Goal: Information Seeking & Learning: Learn about a topic

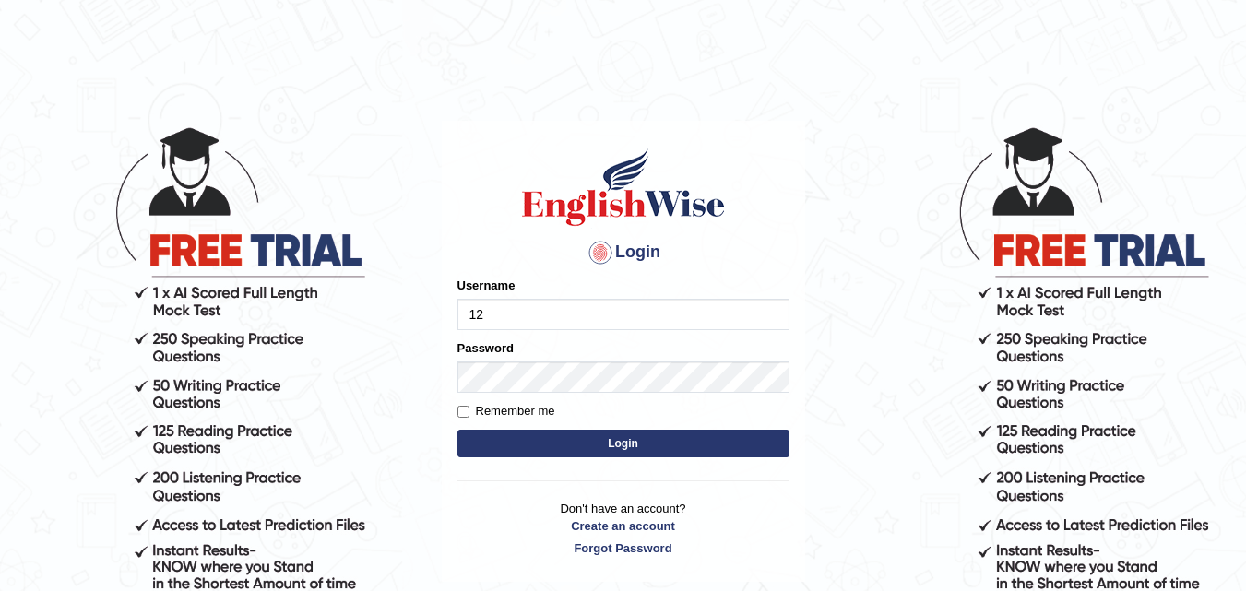
type input "1"
type input "39096922"
click at [536, 438] on button "Login" at bounding box center [624, 444] width 332 height 28
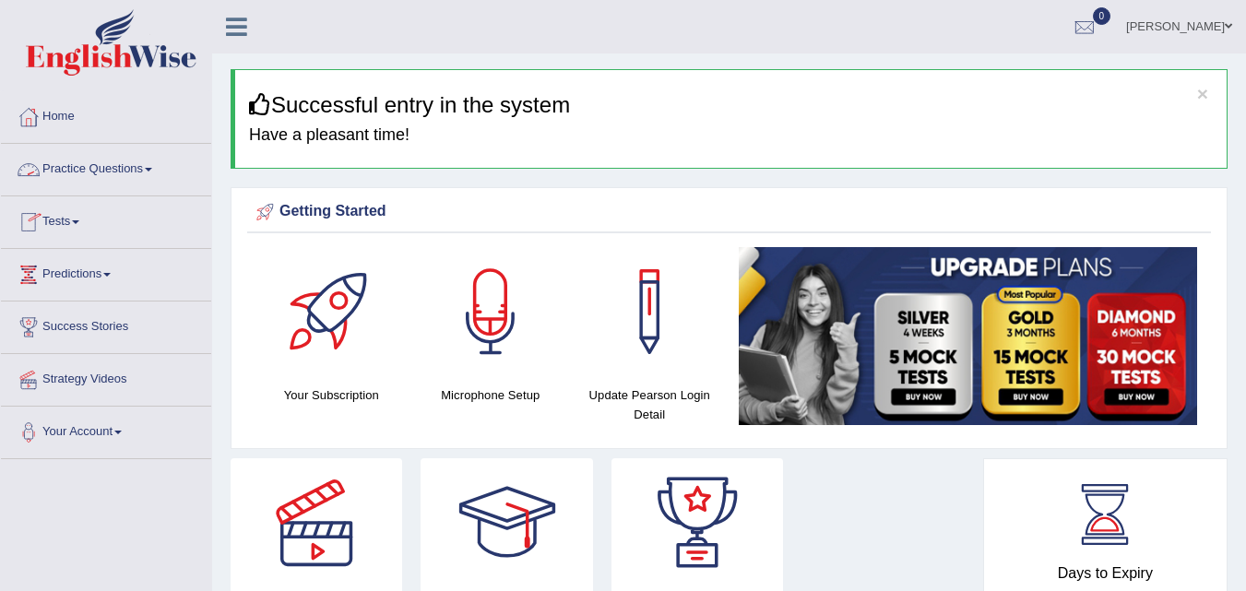
click at [149, 177] on link "Practice Questions" at bounding box center [106, 167] width 210 height 46
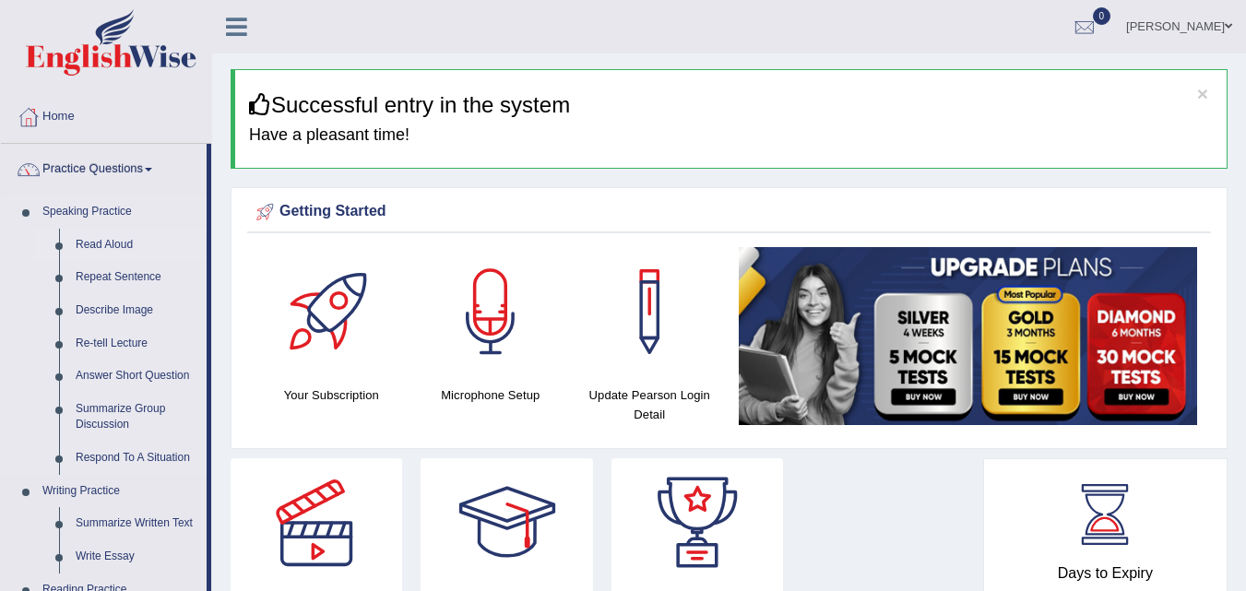
click at [114, 243] on link "Read Aloud" at bounding box center [136, 245] width 139 height 33
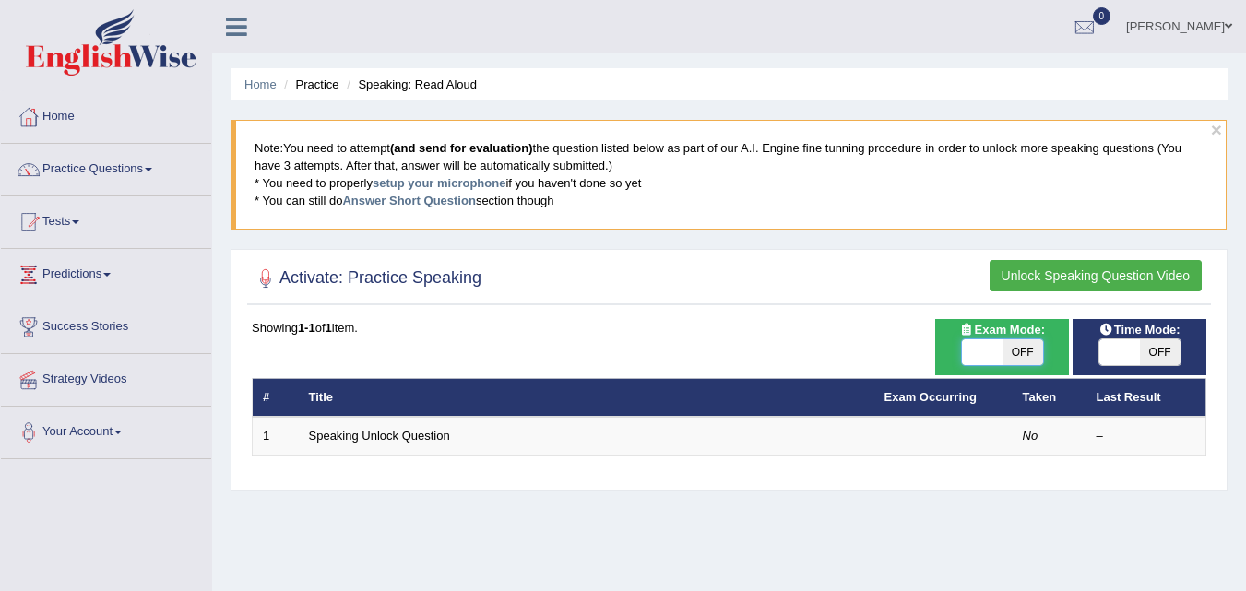
click at [982, 353] on span at bounding box center [982, 353] width 41 height 26
checkbox input "true"
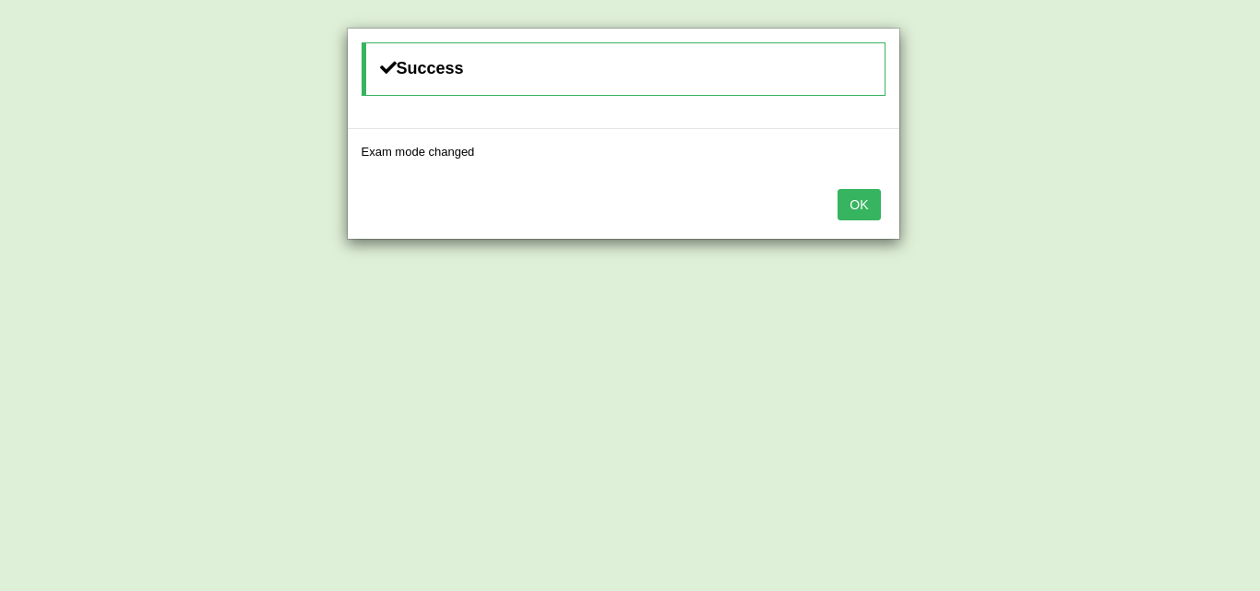
click at [852, 204] on button "OK" at bounding box center [859, 204] width 42 height 31
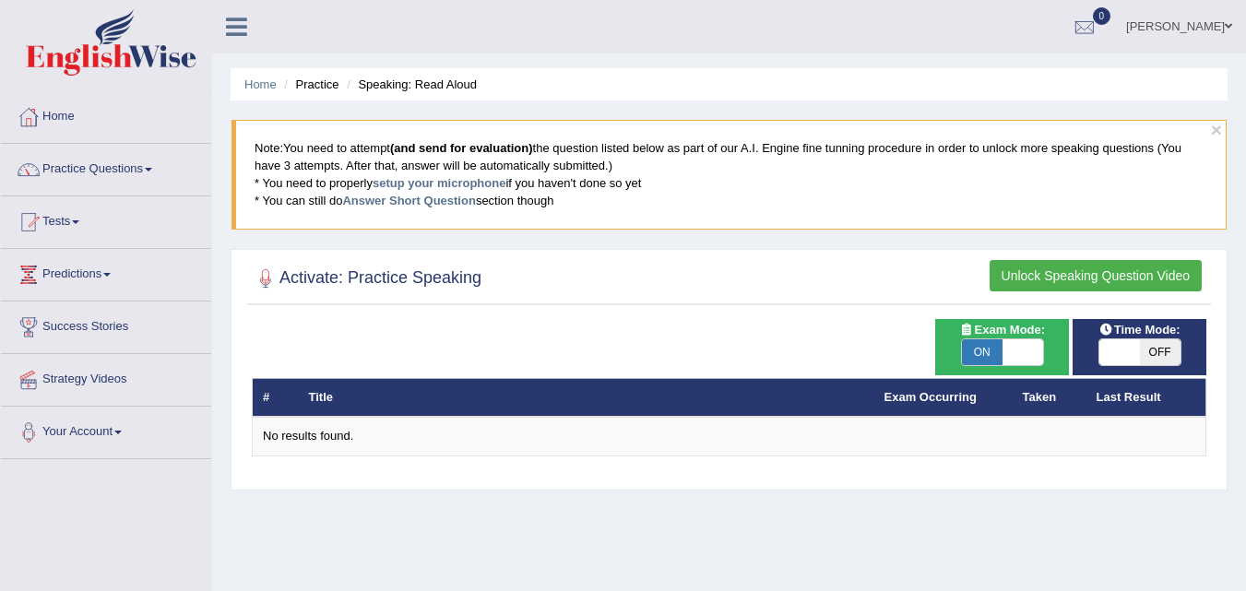
click at [1149, 360] on span "OFF" at bounding box center [1160, 353] width 41 height 26
checkbox input "true"
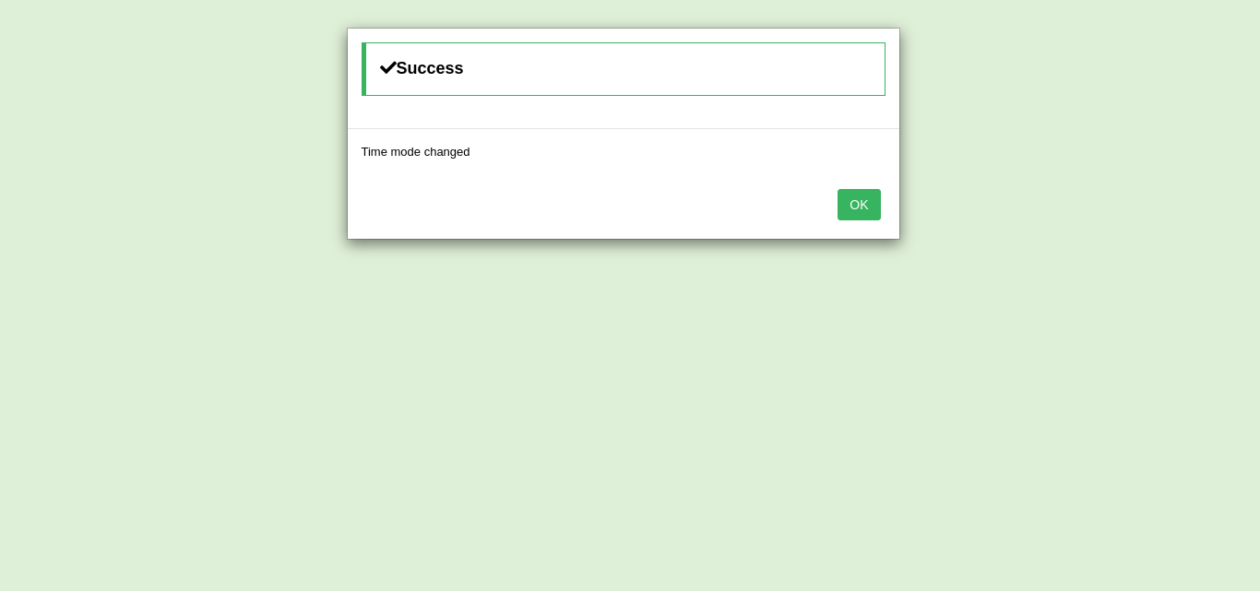
click at [864, 204] on button "OK" at bounding box center [859, 204] width 42 height 31
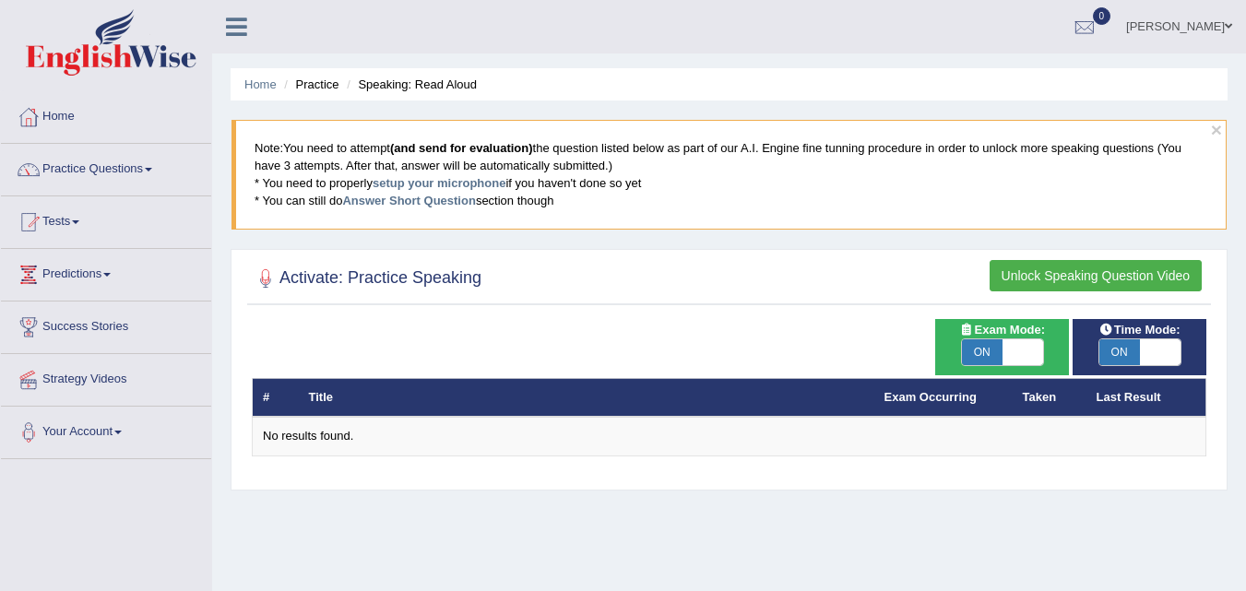
click at [1033, 274] on button "Unlock Speaking Question Video" at bounding box center [1096, 275] width 212 height 31
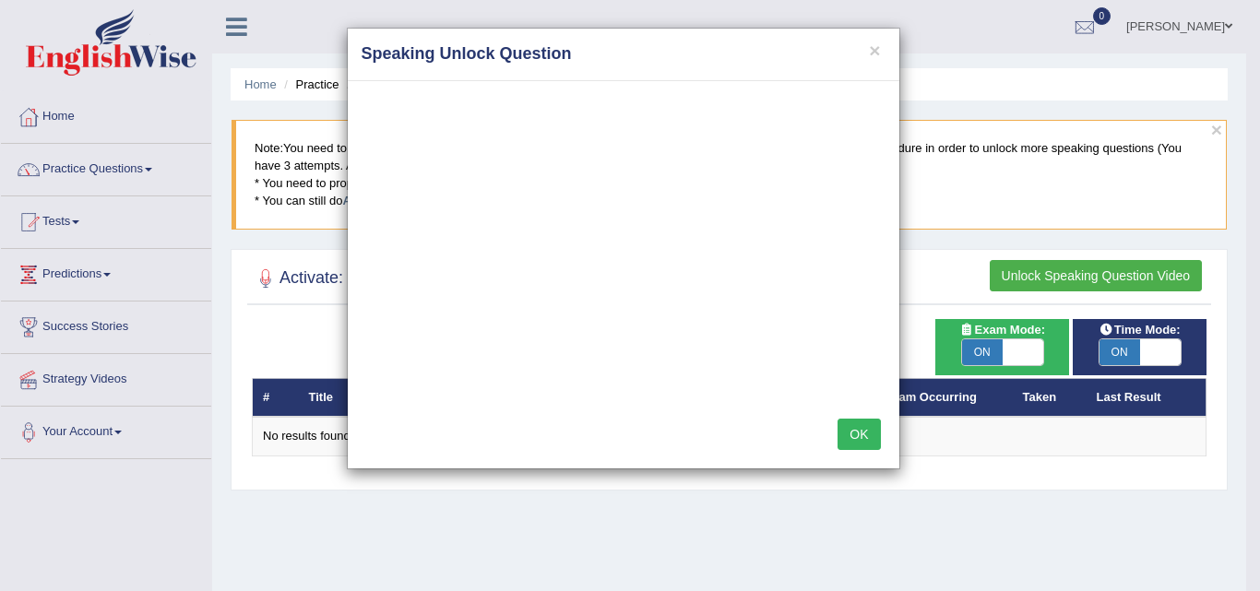
click at [851, 435] on button "OK" at bounding box center [859, 434] width 42 height 31
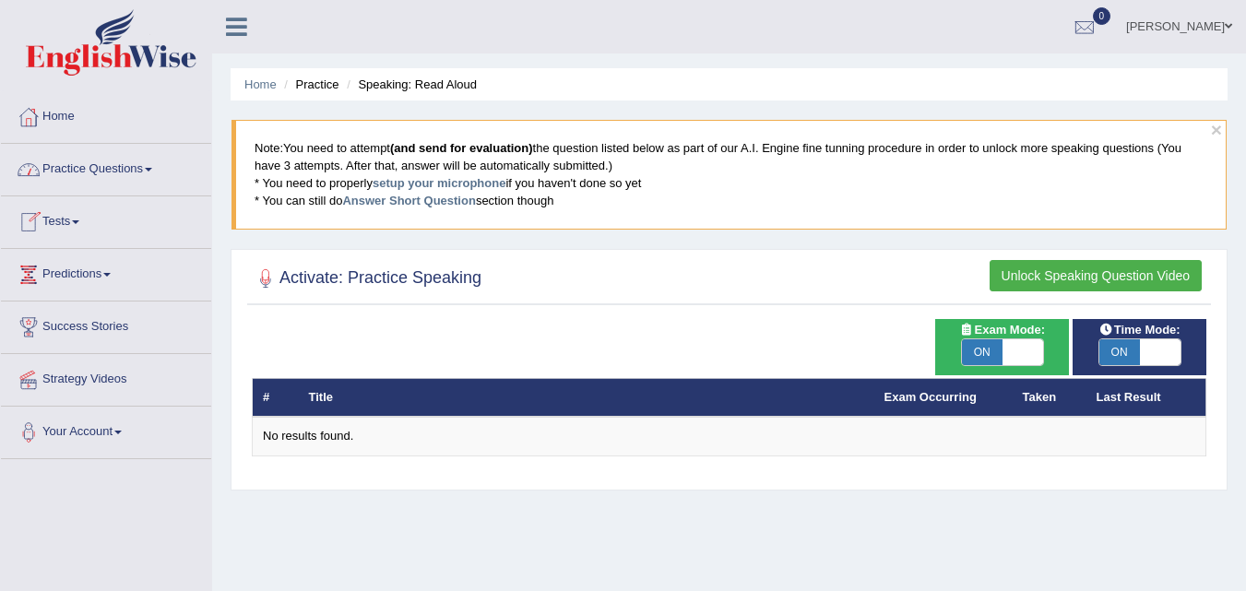
click at [324, 78] on li "Practice" at bounding box center [309, 85] width 59 height 18
click at [1032, 280] on button "Unlock Speaking Question Video" at bounding box center [1096, 275] width 212 height 31
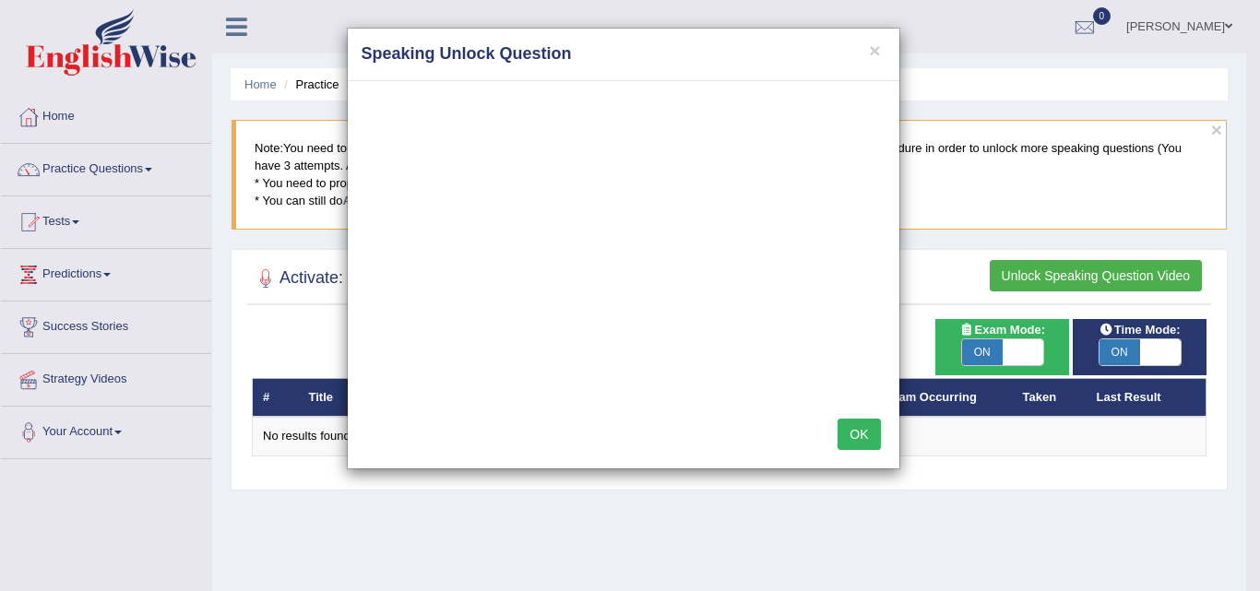
click at [61, 117] on div "× Speaking Unlock Question OK" at bounding box center [630, 295] width 1260 height 591
click at [68, 108] on div "× Speaking Unlock Question OK" at bounding box center [630, 295] width 1260 height 591
click at [850, 436] on button "OK" at bounding box center [859, 434] width 42 height 31
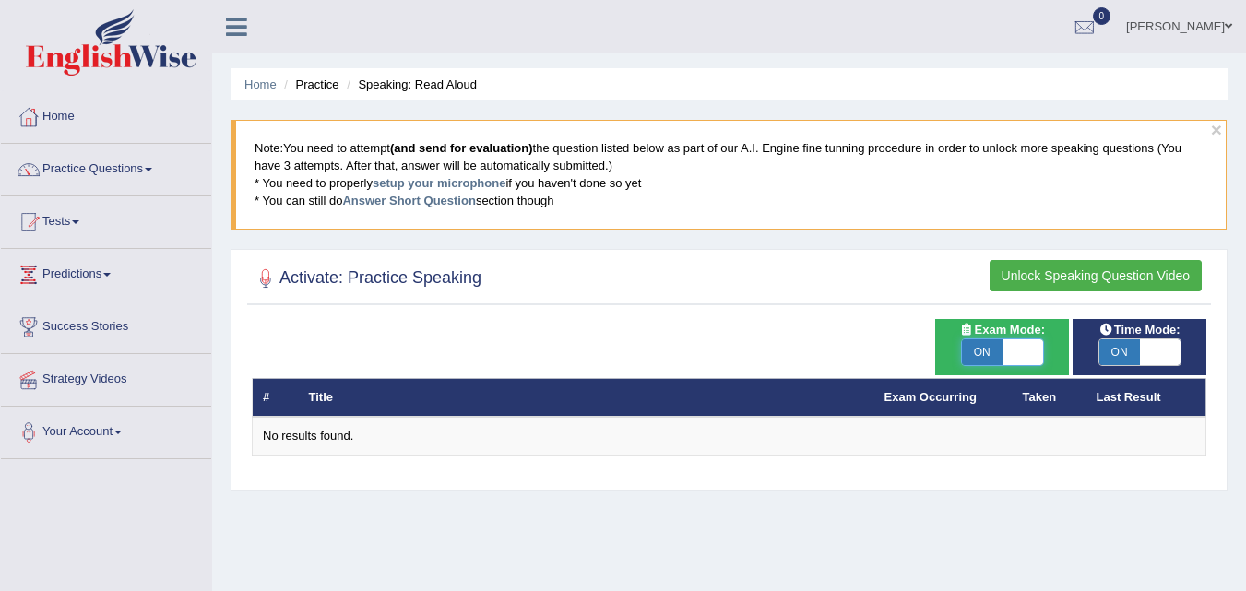
click at [1029, 353] on span at bounding box center [1023, 353] width 41 height 26
checkbox input "false"
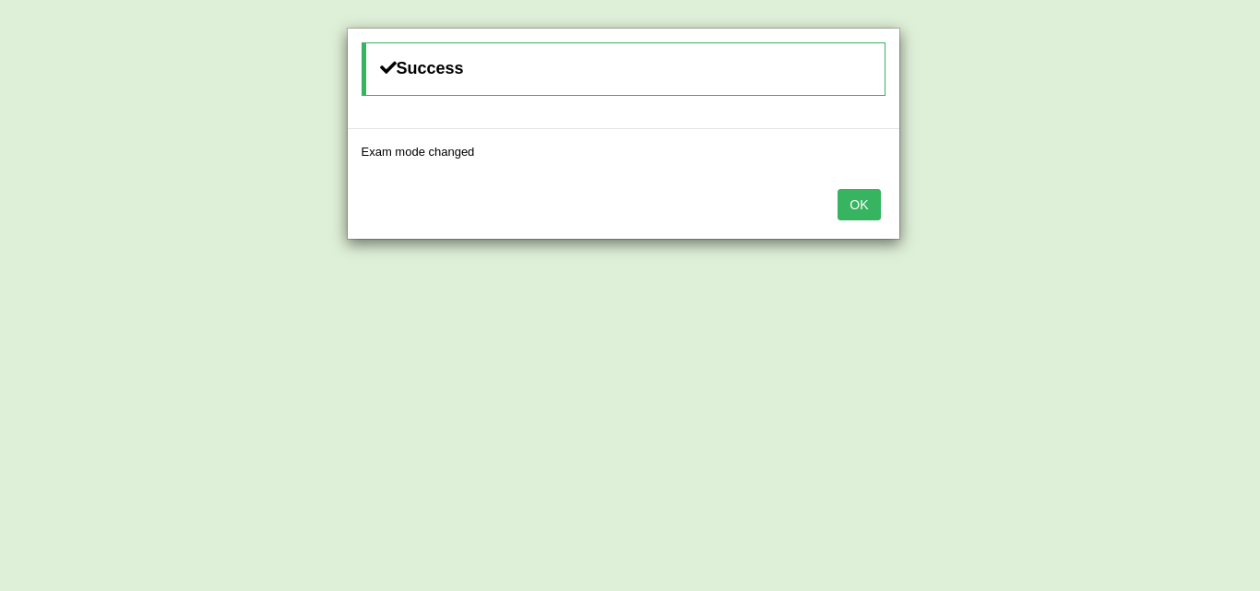
click at [856, 189] on button "OK" at bounding box center [859, 204] width 42 height 31
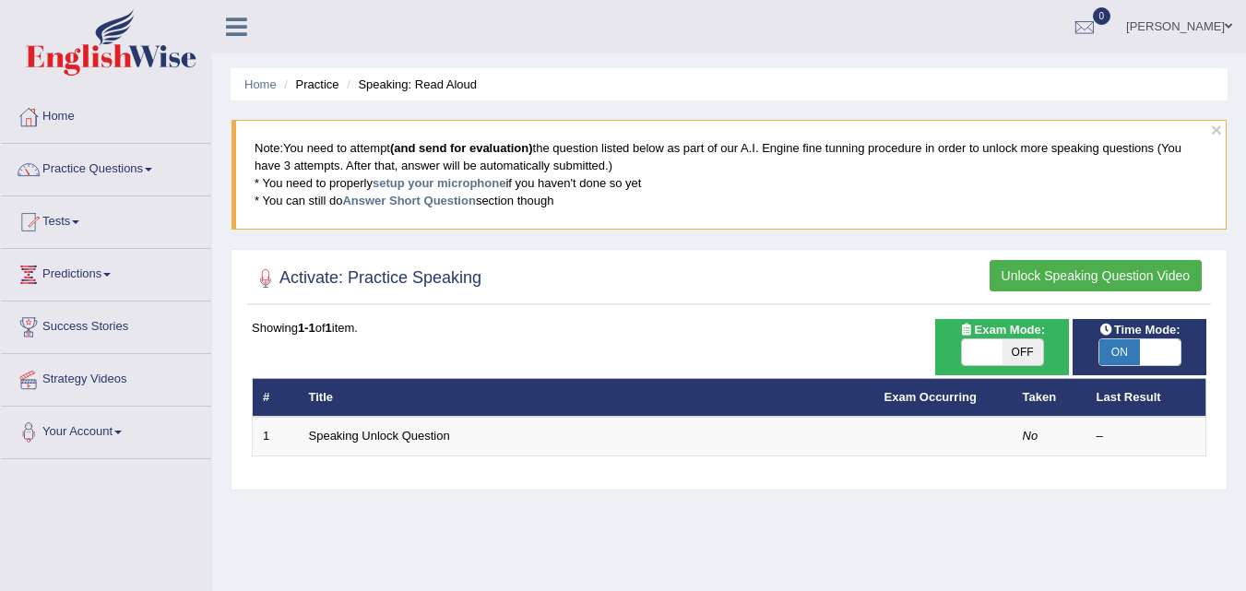
click at [1114, 342] on span "ON" at bounding box center [1120, 353] width 41 height 26
checkbox input "false"
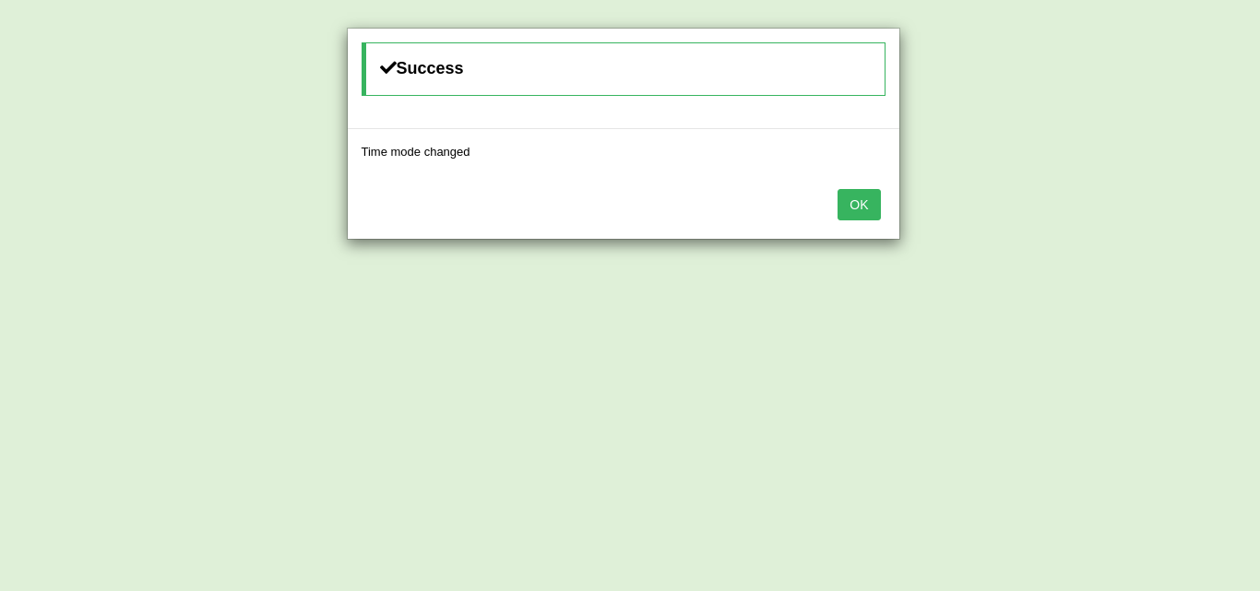
click at [853, 215] on button "OK" at bounding box center [859, 204] width 42 height 31
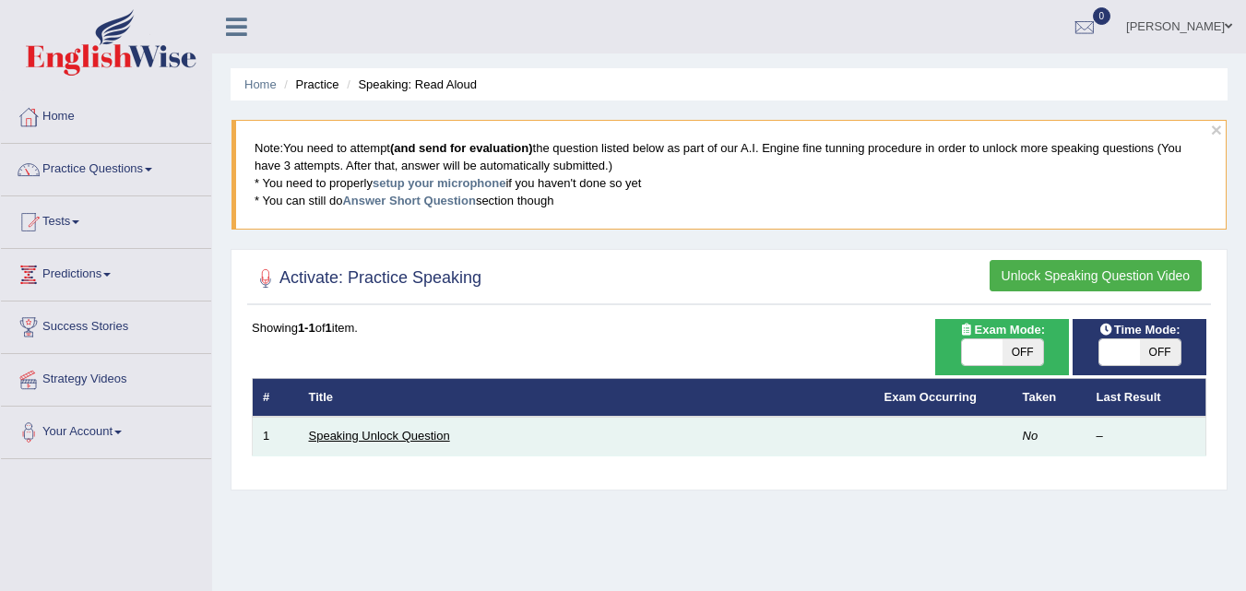
click at [407, 438] on link "Speaking Unlock Question" at bounding box center [379, 436] width 141 height 14
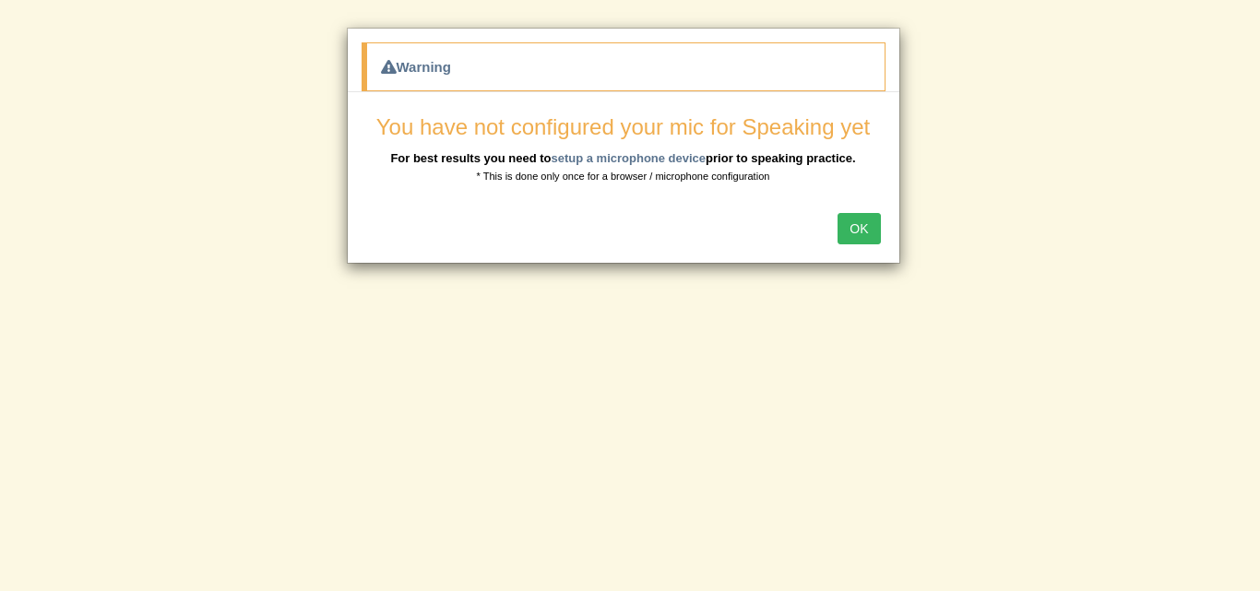
click at [859, 229] on button "OK" at bounding box center [859, 228] width 42 height 31
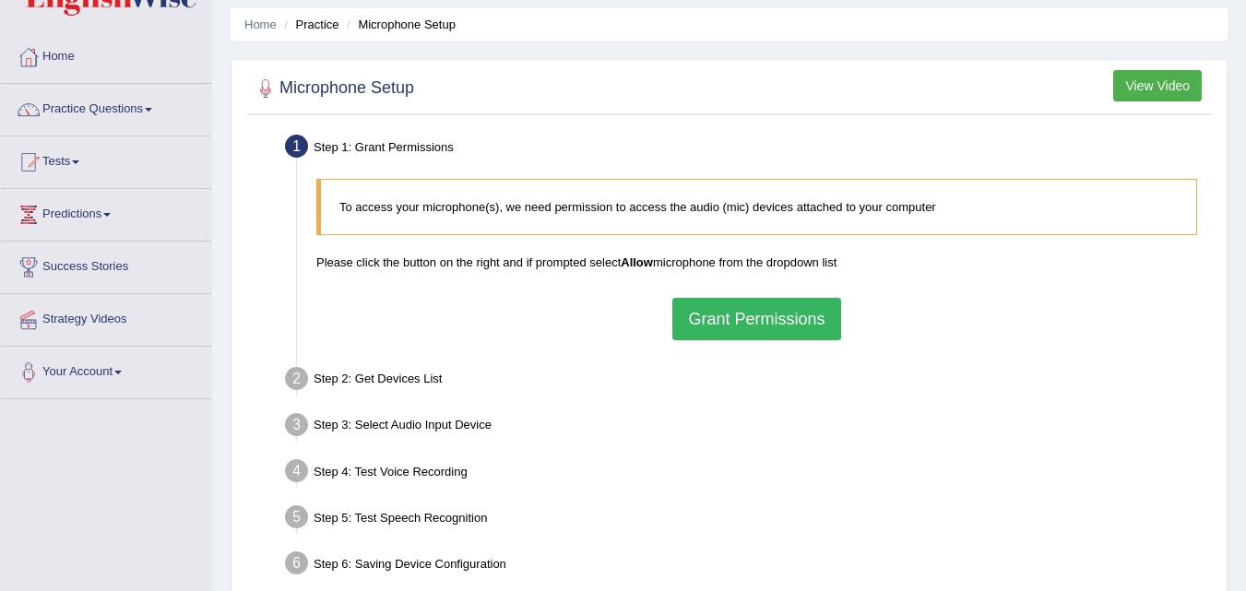
scroll to position [92, 0]
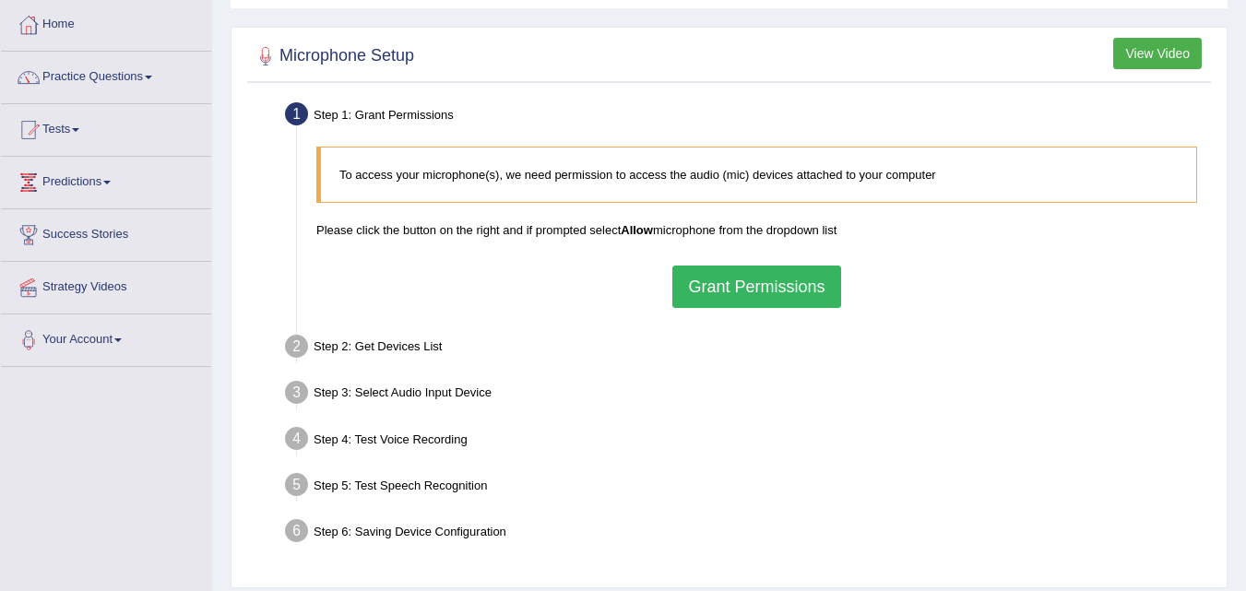
click at [694, 298] on button "Grant Permissions" at bounding box center [757, 287] width 168 height 42
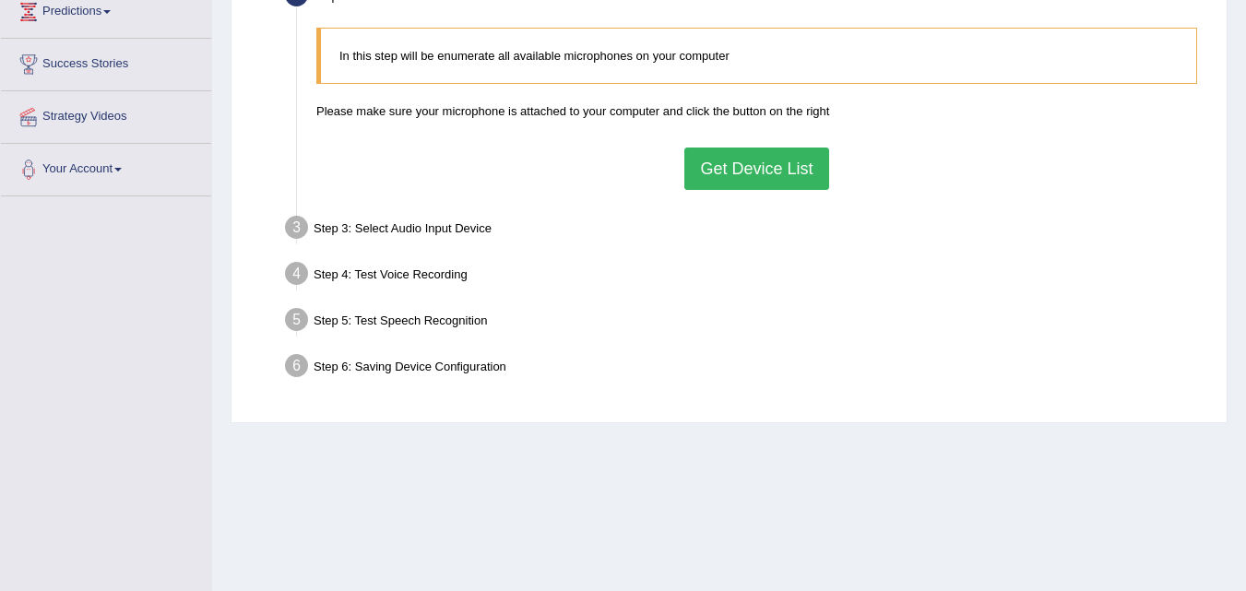
scroll to position [277, 0]
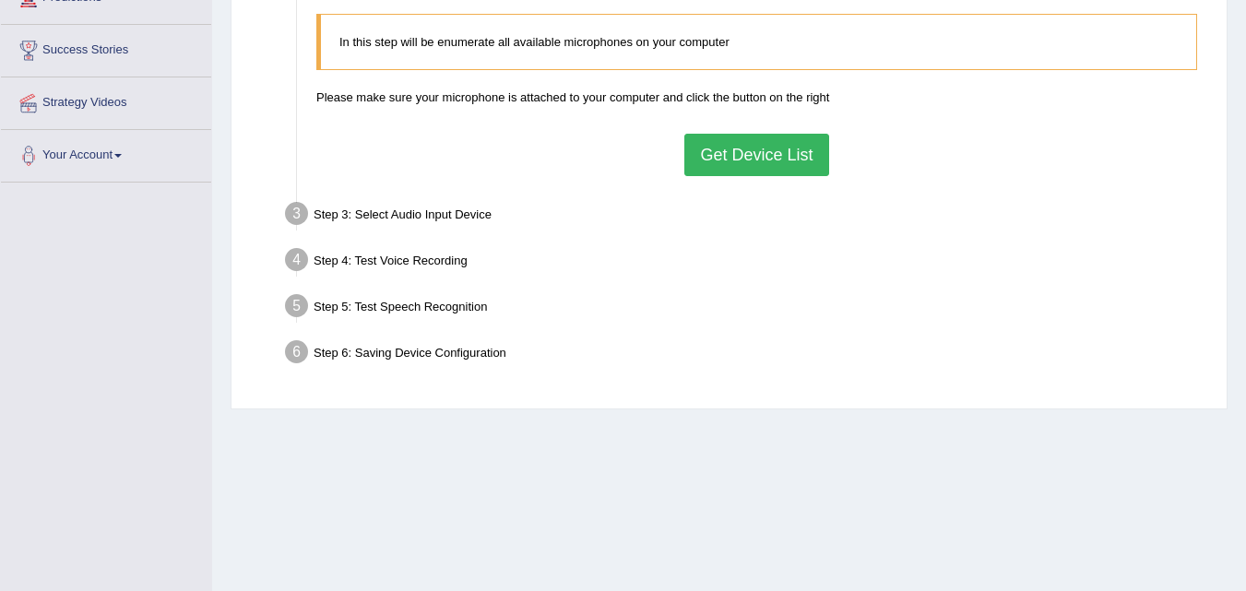
click at [725, 154] on button "Get Device List" at bounding box center [757, 155] width 144 height 42
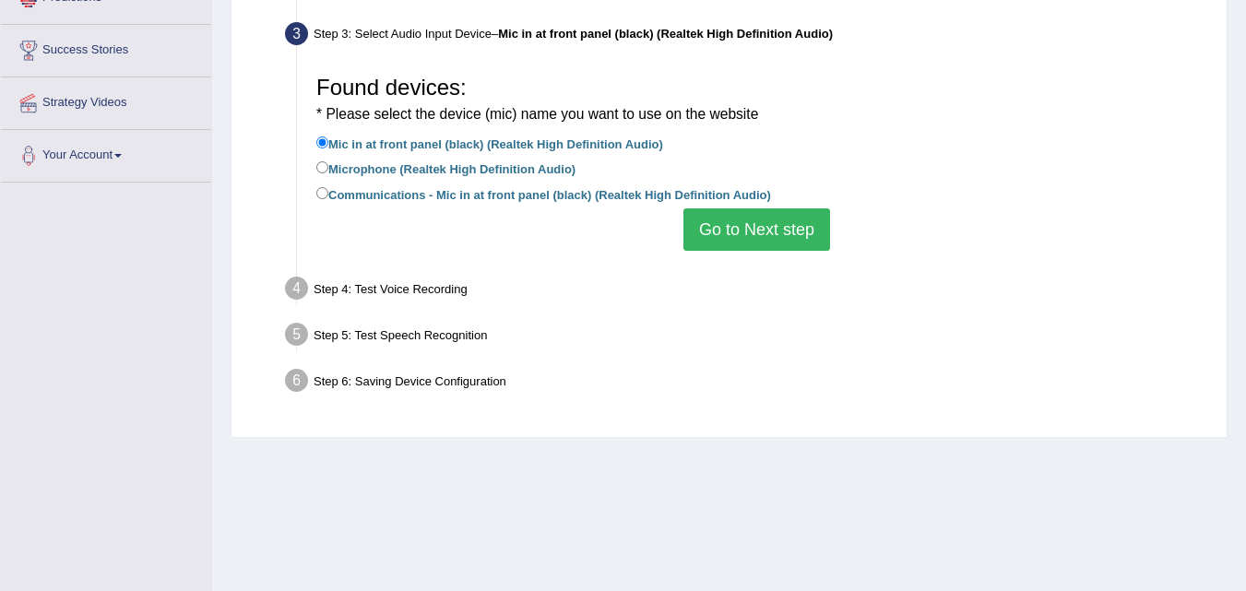
click at [709, 229] on button "Go to Next step" at bounding box center [757, 230] width 147 height 42
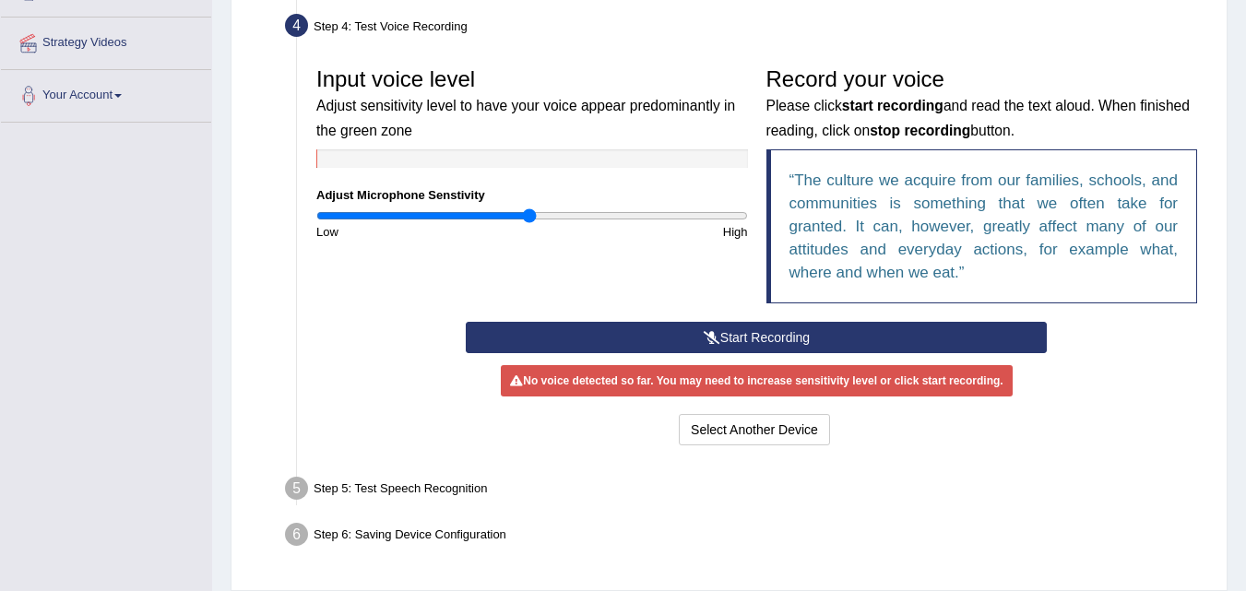
scroll to position [369, 0]
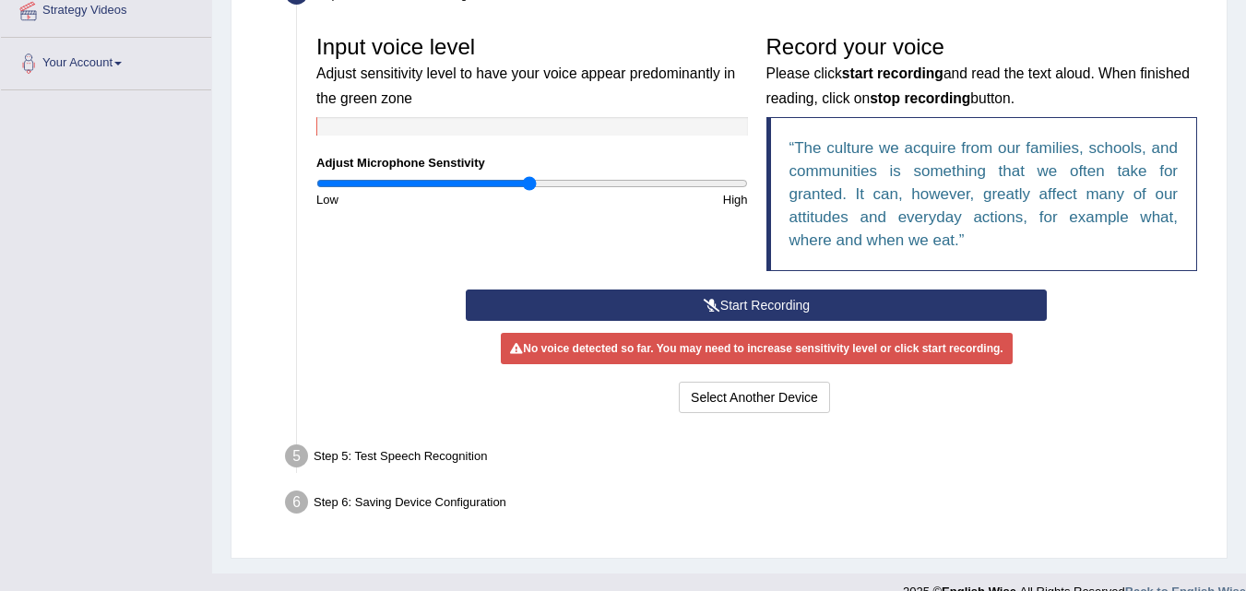
click at [706, 309] on icon at bounding box center [712, 305] width 17 height 13
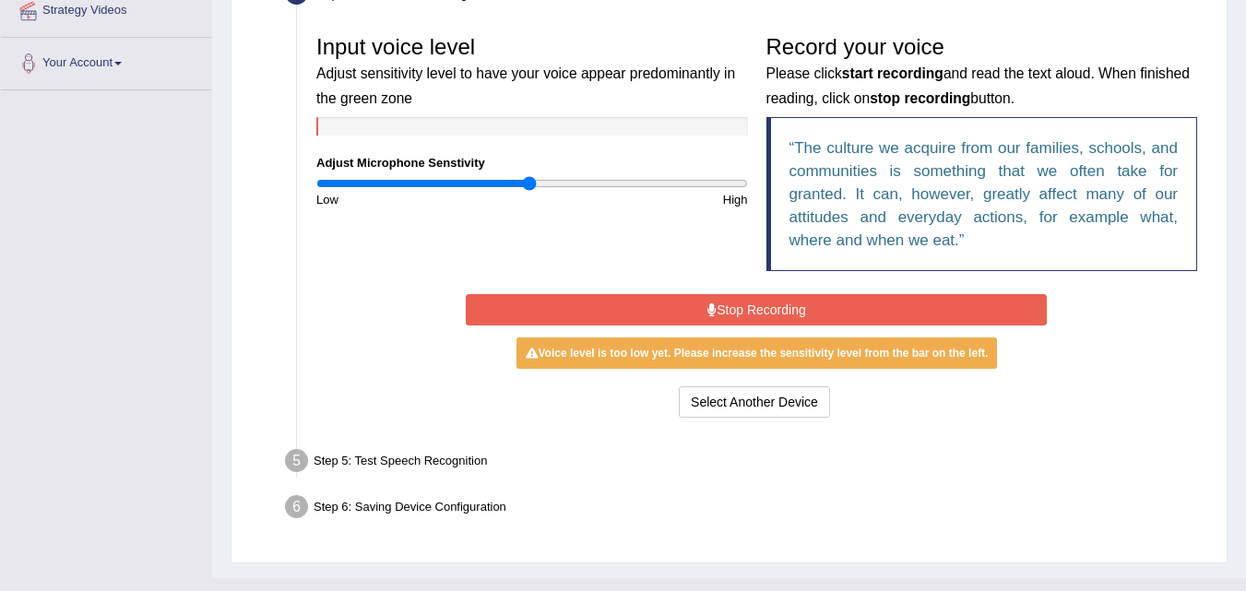
click at [703, 313] on button "Stop Recording" at bounding box center [756, 309] width 581 height 31
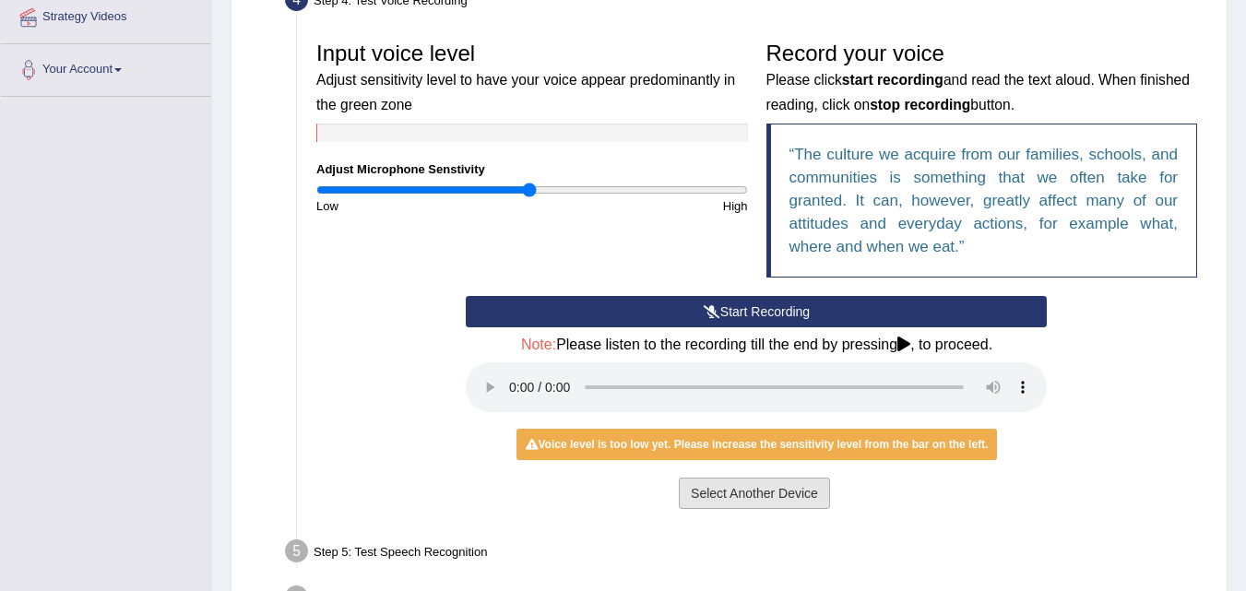
scroll to position [302, 0]
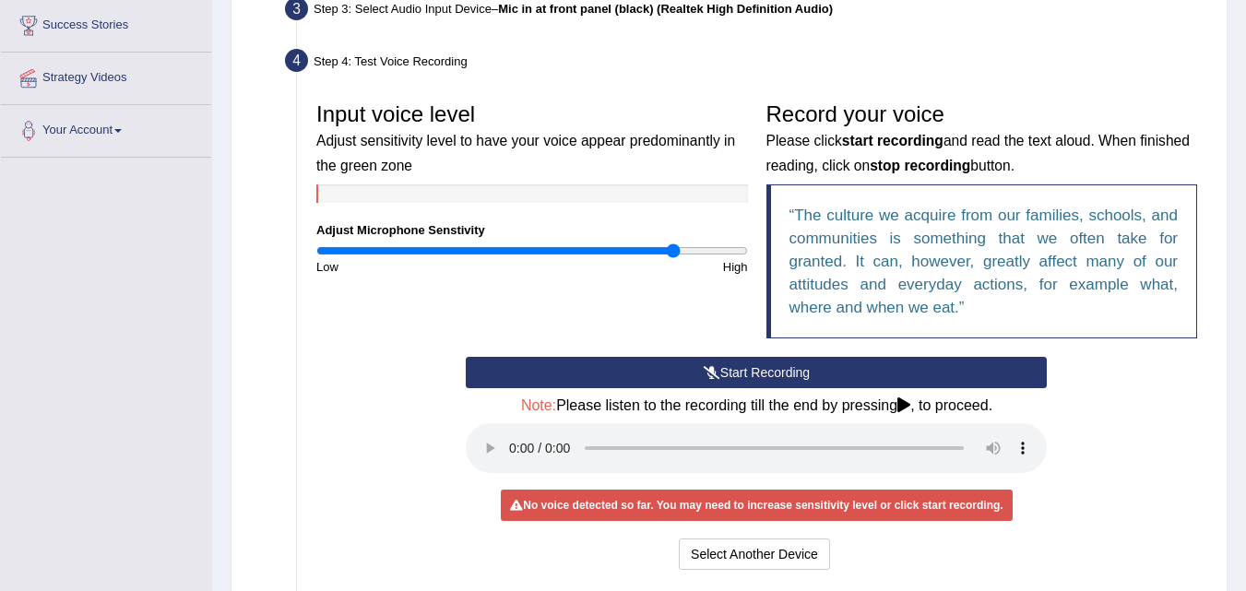
drag, startPoint x: 530, startPoint y: 250, endPoint x: 674, endPoint y: 251, distance: 143.9
click at [674, 251] on input "range" at bounding box center [532, 251] width 432 height 15
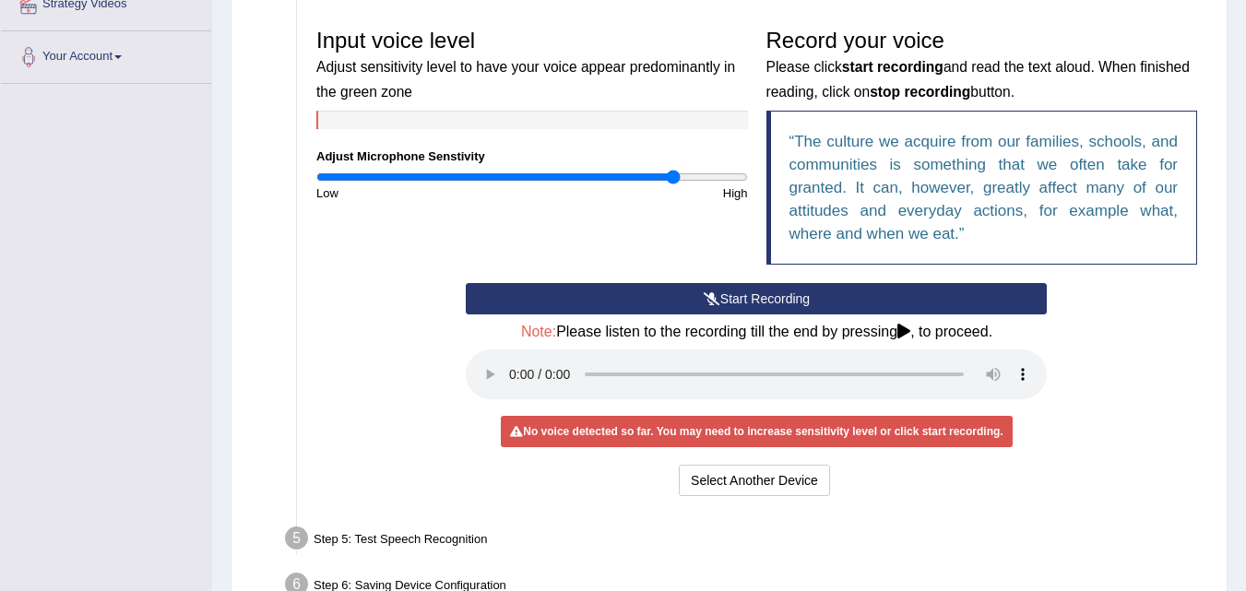
scroll to position [486, 0]
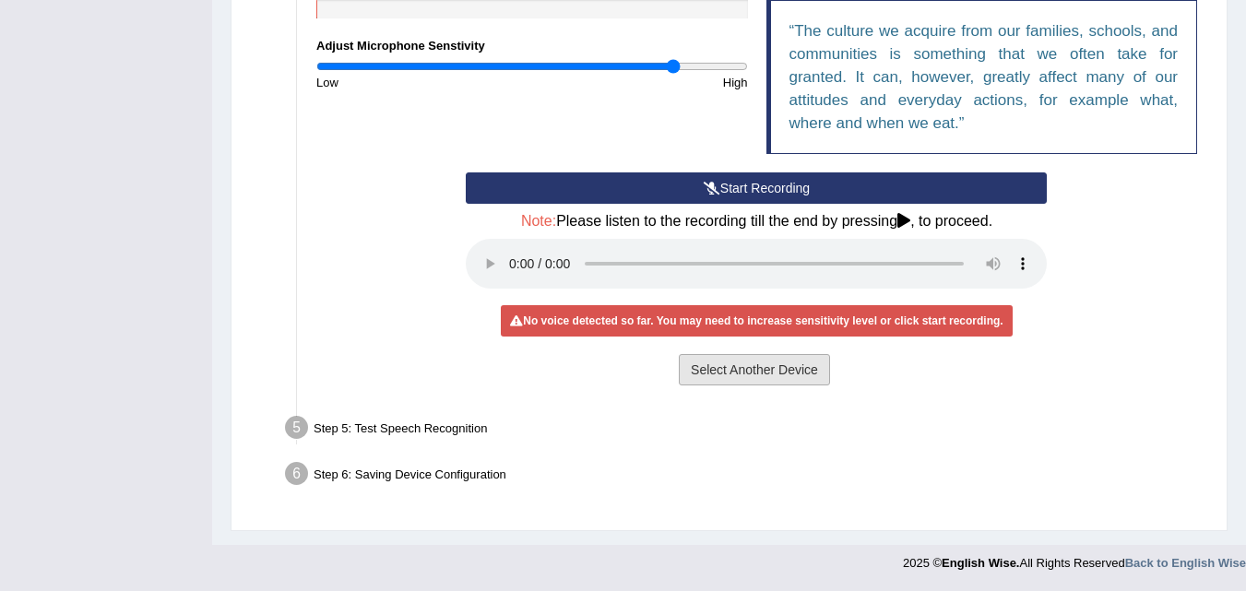
click at [744, 367] on button "Select Another Device" at bounding box center [754, 369] width 151 height 31
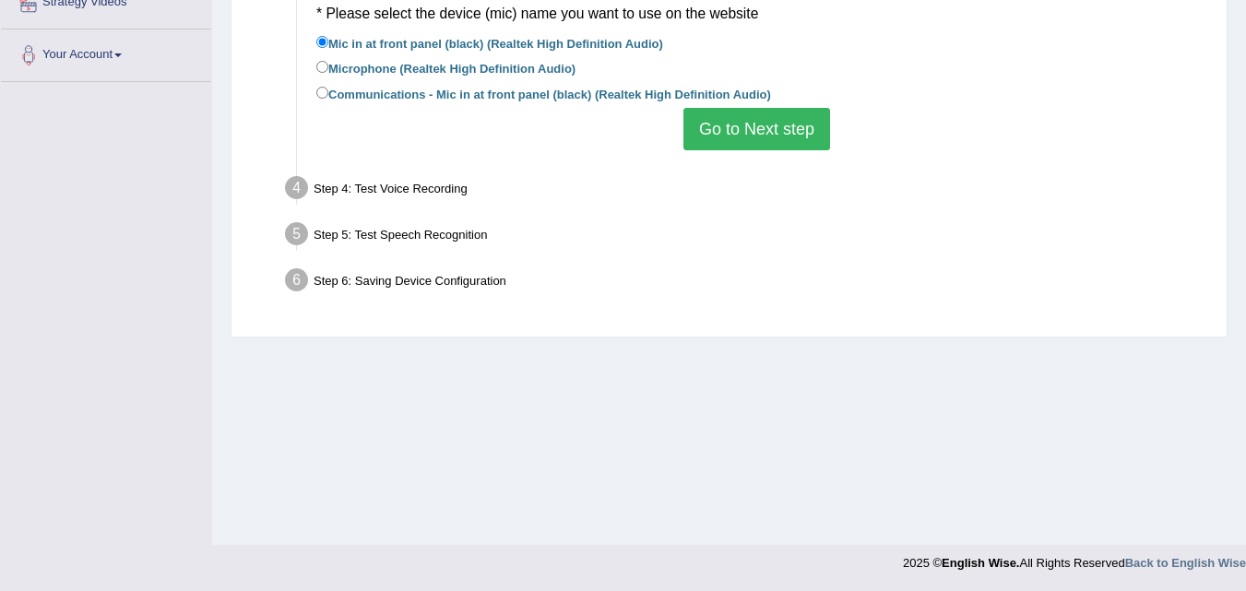
click at [723, 132] on button "Go to Next step" at bounding box center [757, 129] width 147 height 42
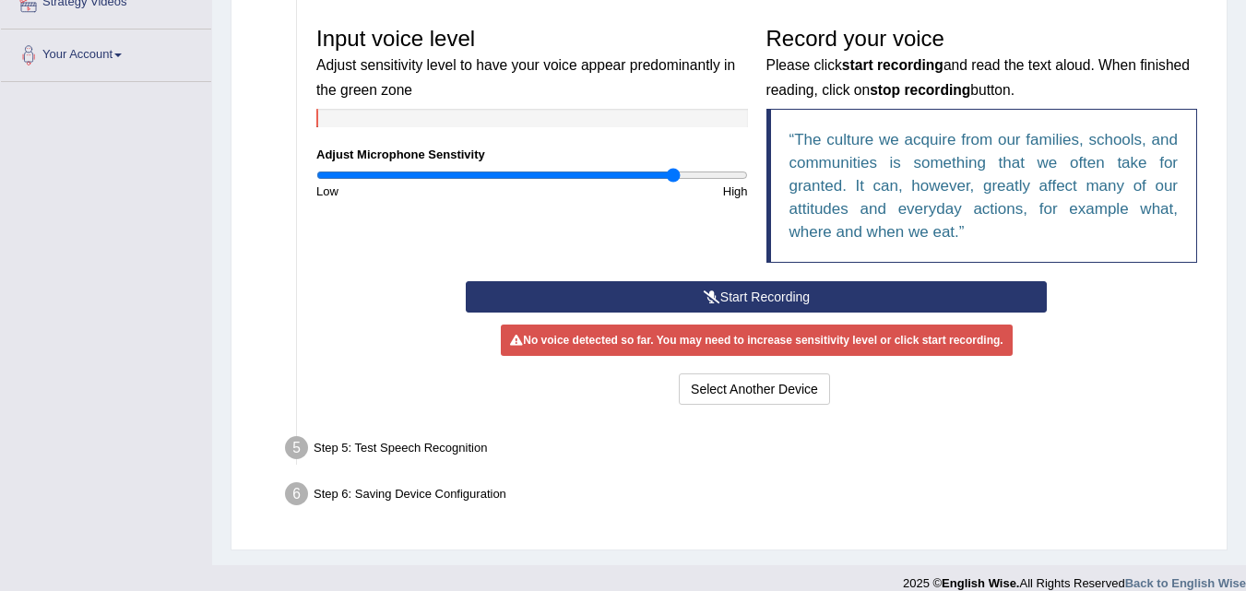
click at [673, 300] on button "Start Recording" at bounding box center [756, 296] width 581 height 31
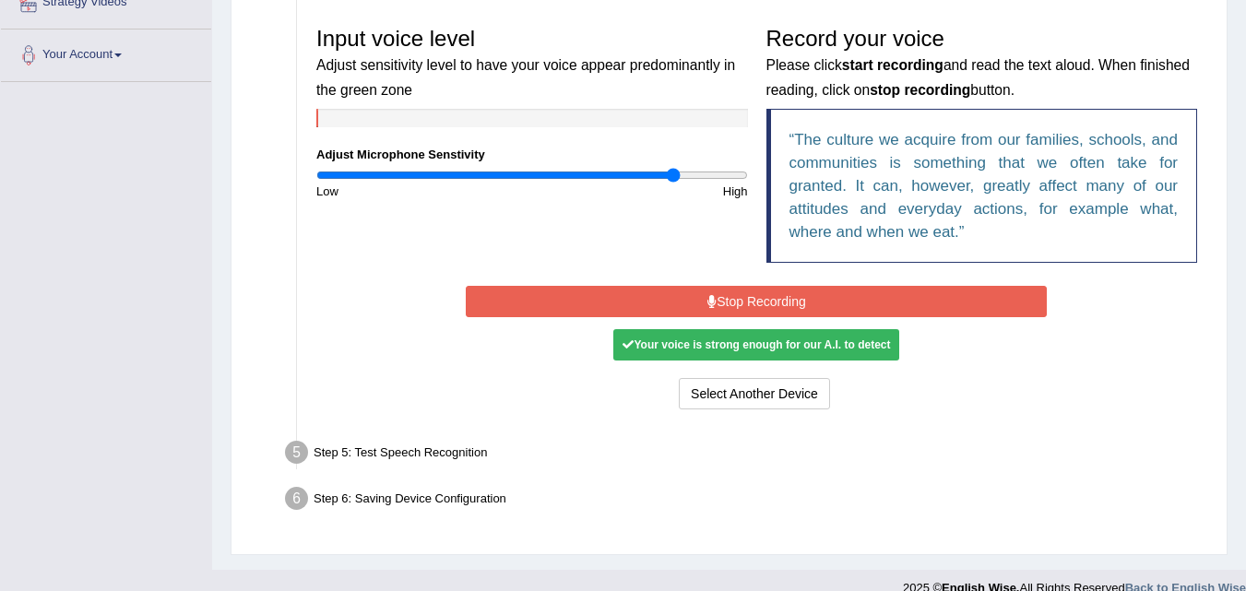
click at [708, 280] on div "Input voice level Adjust sensitivity level to have your voice appear predominan…" at bounding box center [757, 150] width 900 height 264
click at [707, 292] on button "Stop Recording" at bounding box center [756, 301] width 581 height 31
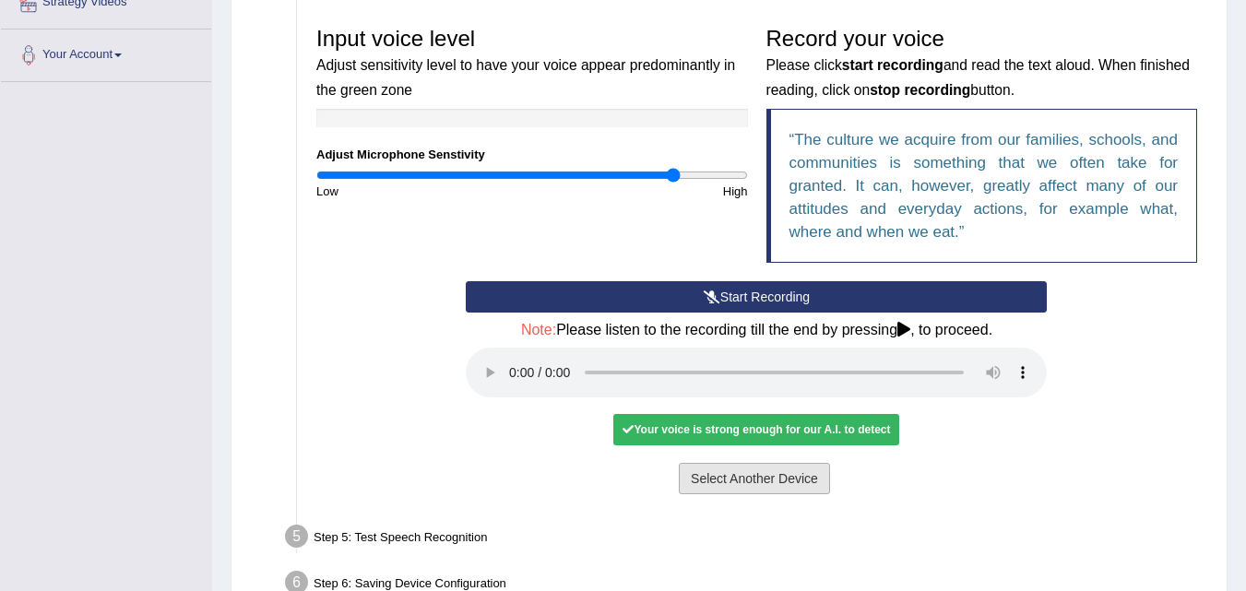
click at [767, 485] on button "Select Another Device" at bounding box center [754, 478] width 151 height 31
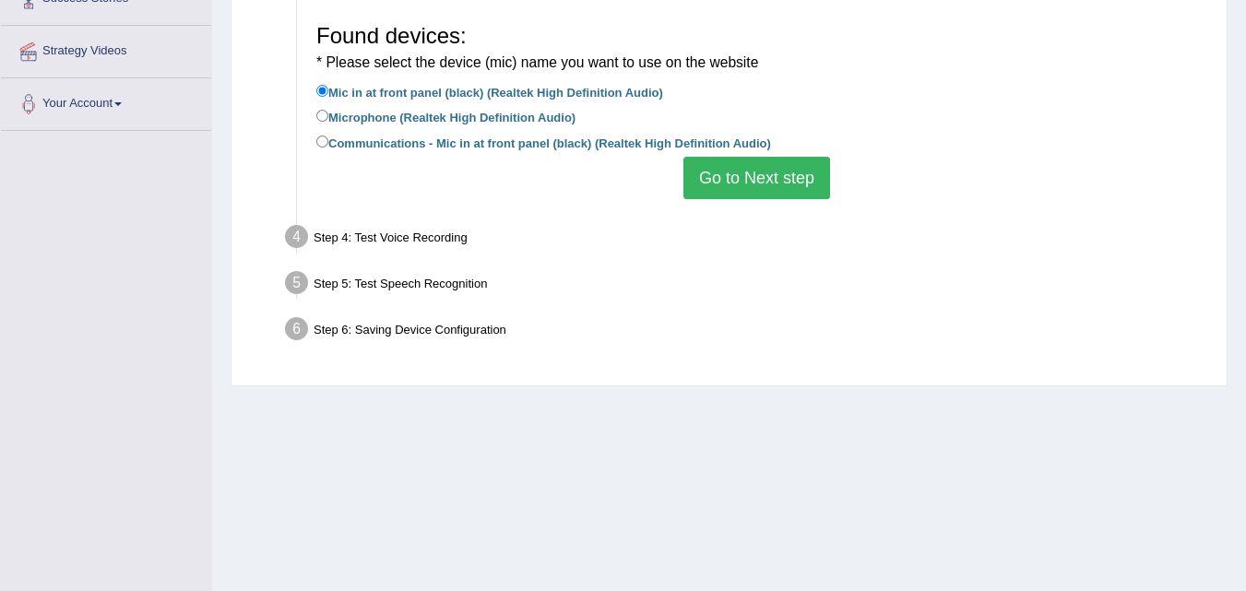
scroll to position [285, 0]
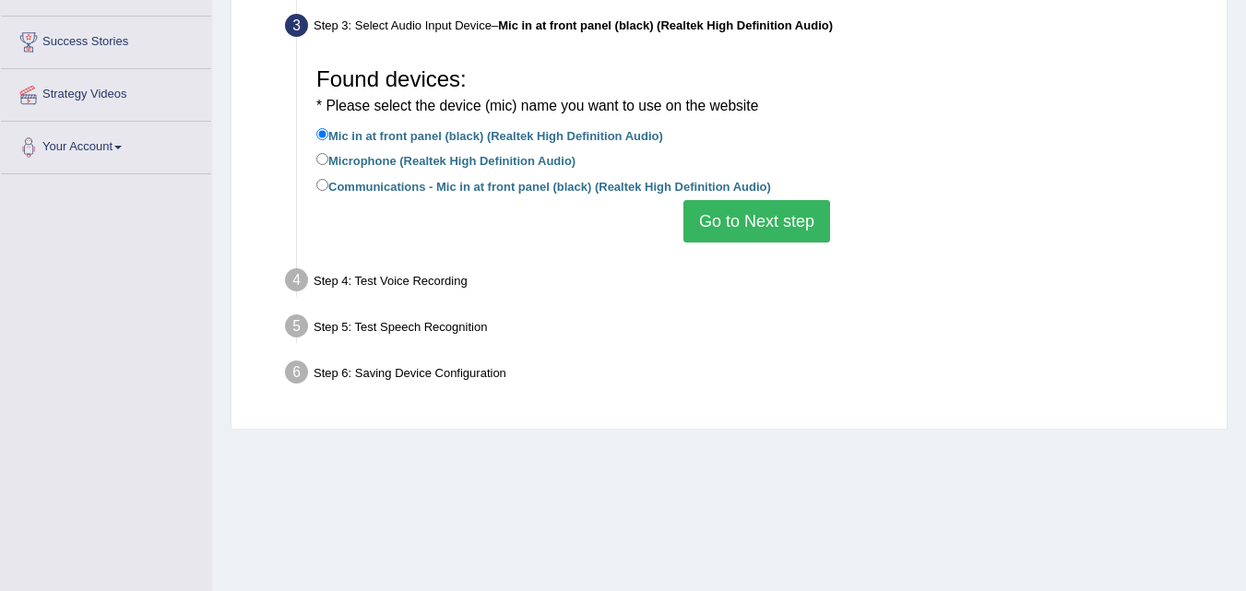
click at [733, 231] on button "Go to Next step" at bounding box center [757, 221] width 147 height 42
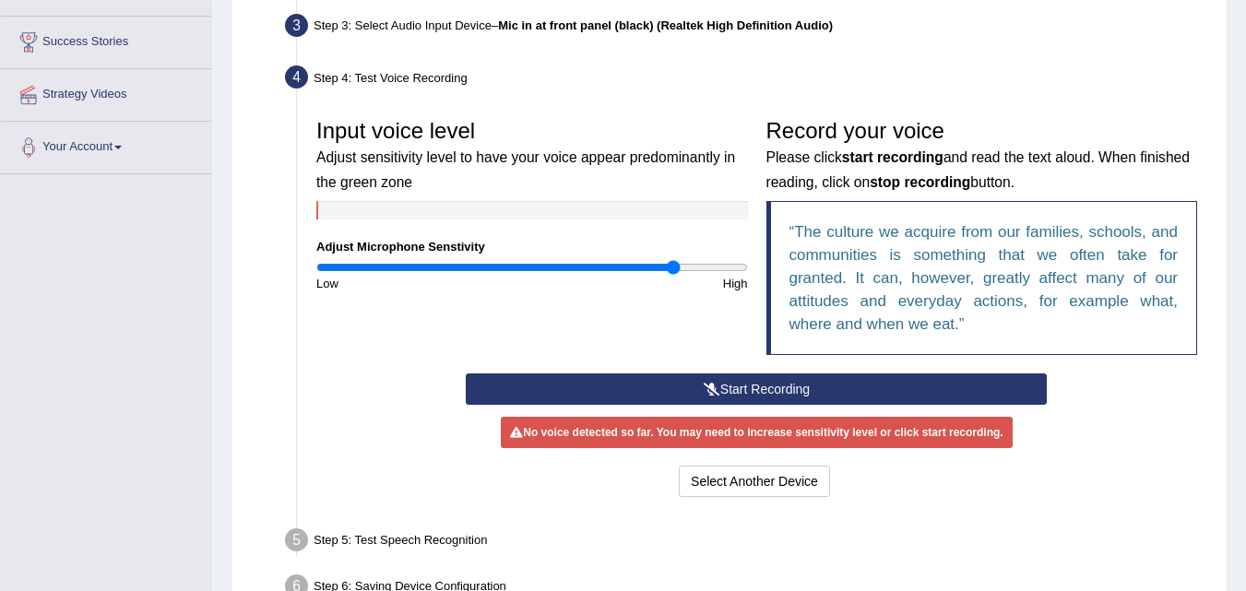
scroll to position [398, 0]
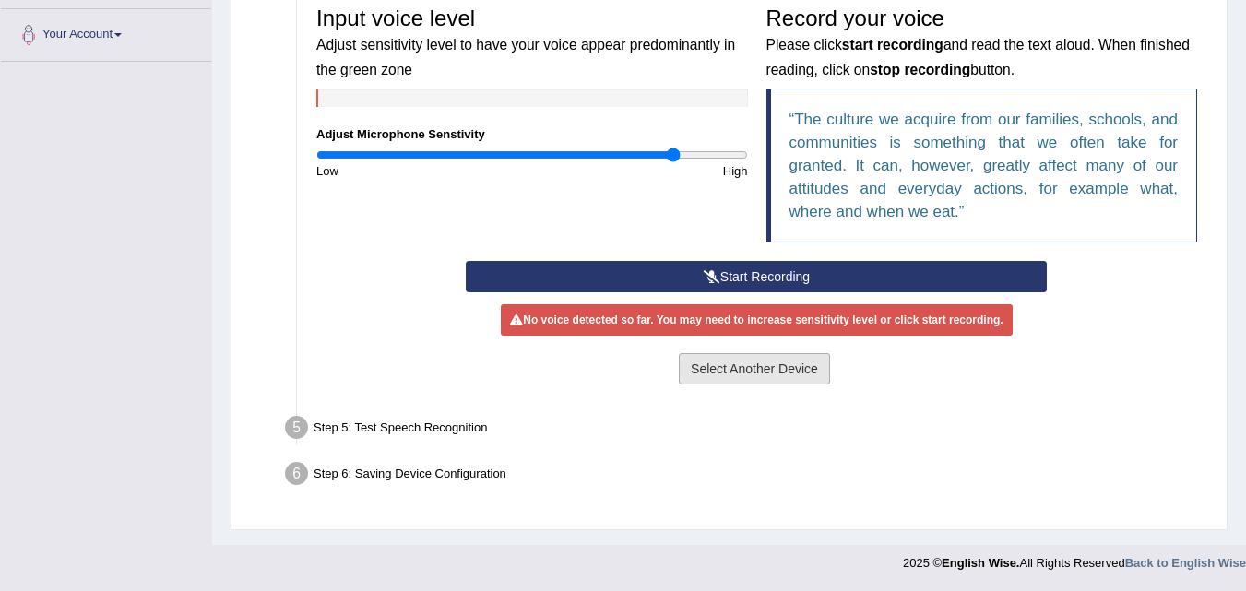
click at [753, 377] on button "Select Another Device" at bounding box center [754, 368] width 151 height 31
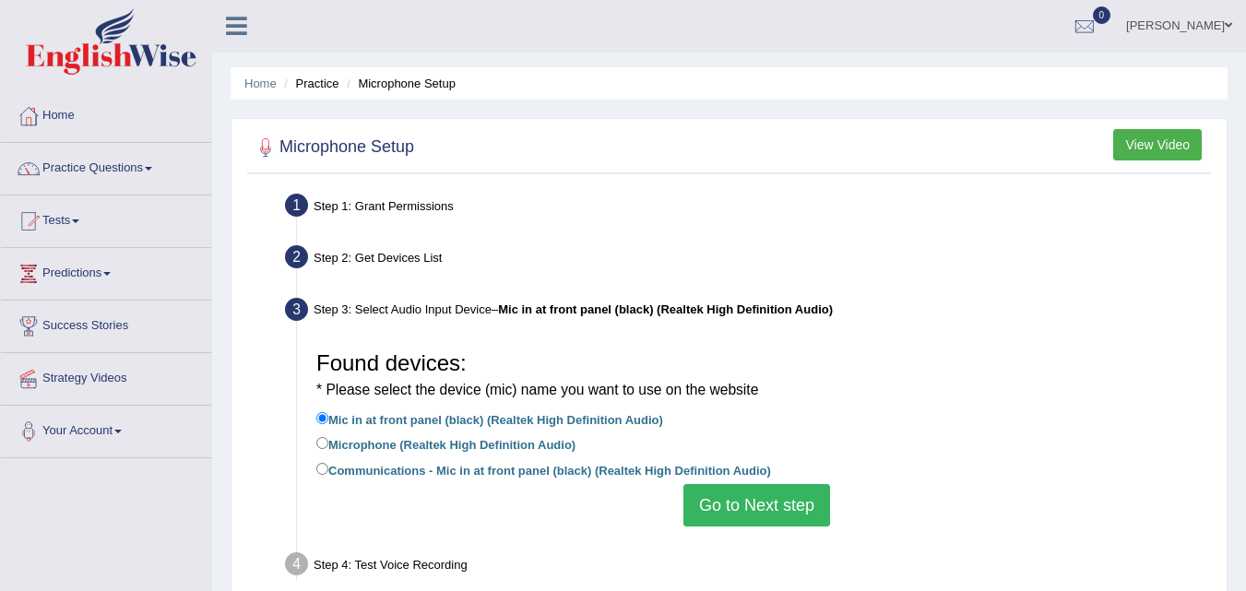
scroll to position [0, 0]
click at [1150, 152] on button "View Video" at bounding box center [1158, 145] width 89 height 31
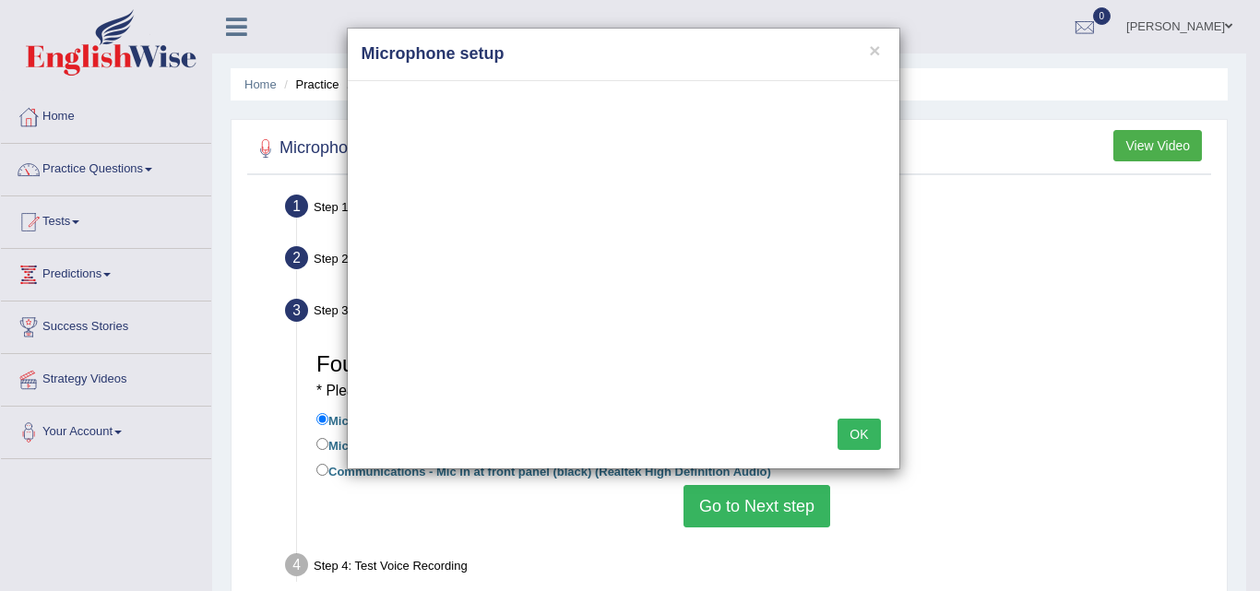
click at [849, 428] on button "OK" at bounding box center [859, 434] width 42 height 31
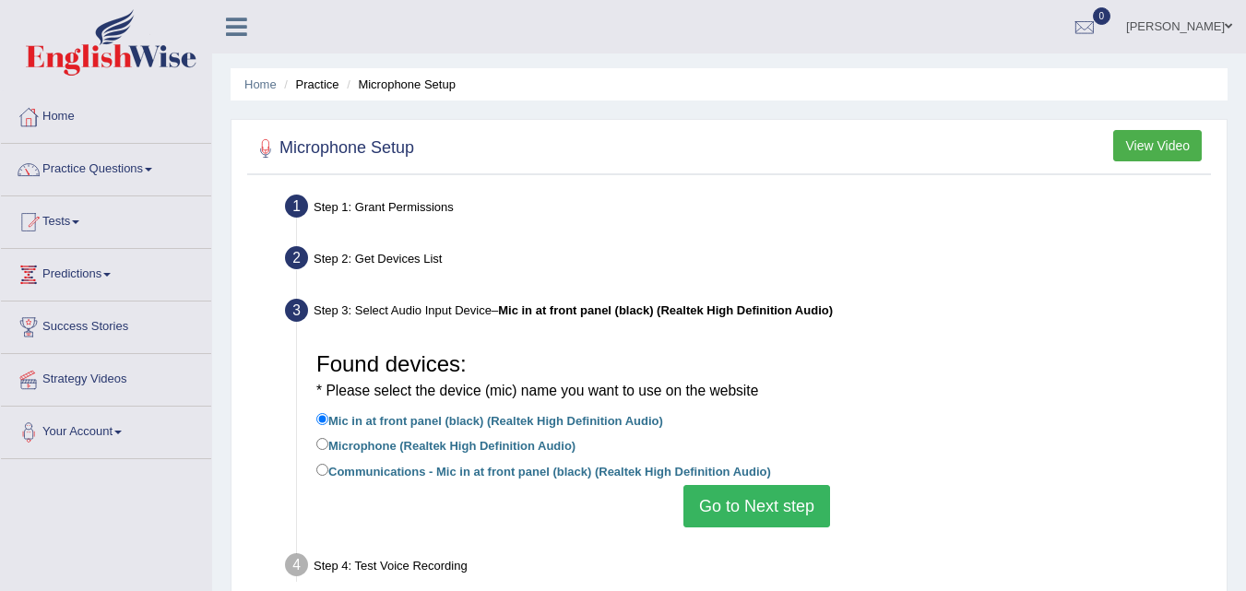
click at [1028, 339] on div "Found devices: * Please select the device (mic) name you want to use on the web…" at bounding box center [757, 435] width 900 height 203
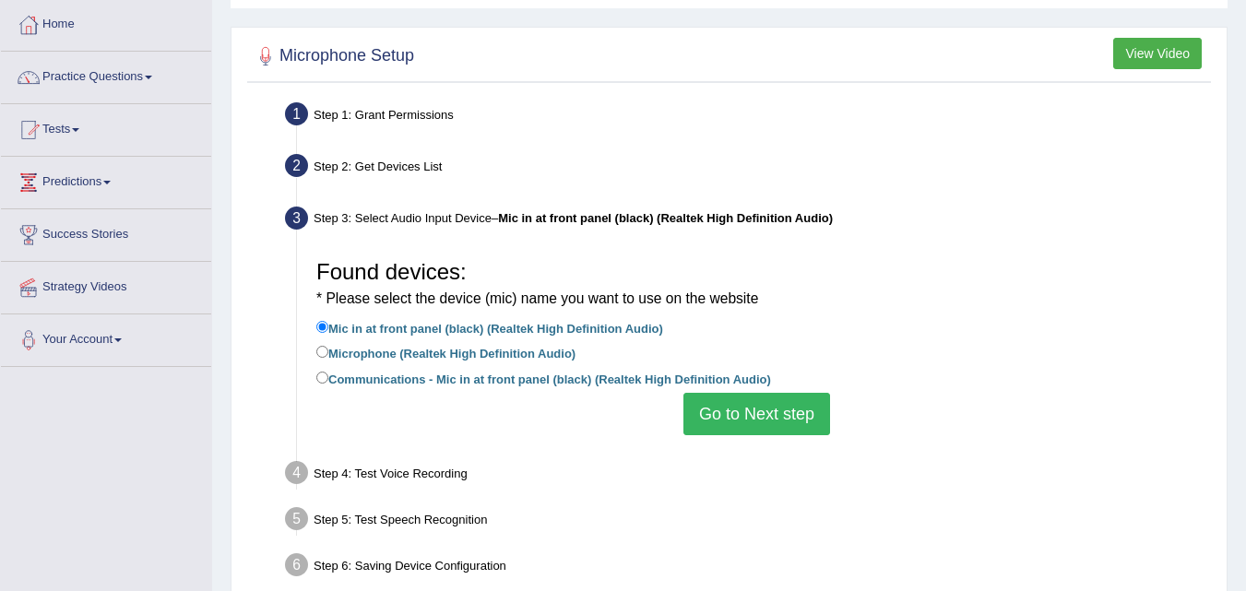
scroll to position [185, 0]
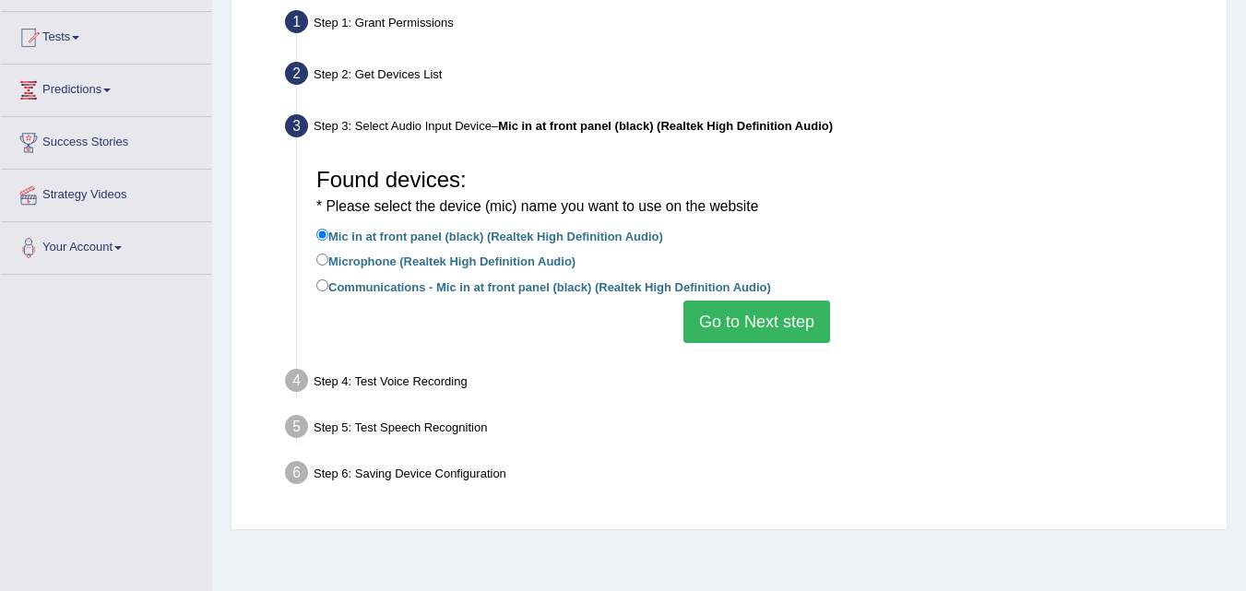
click at [715, 309] on button "Go to Next step" at bounding box center [757, 322] width 147 height 42
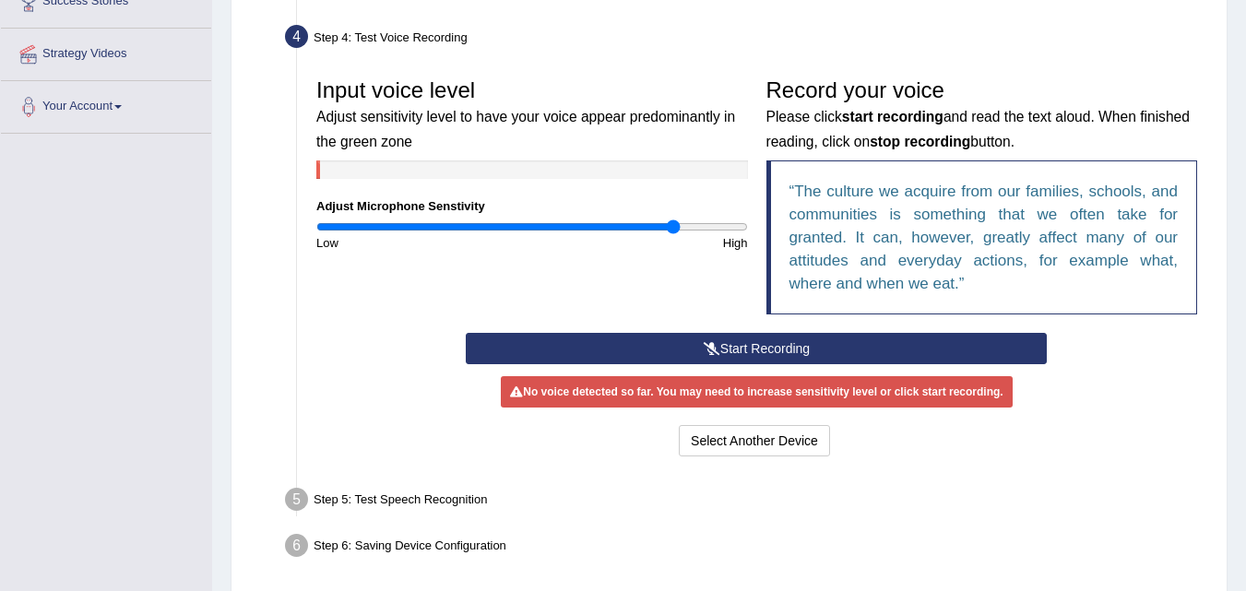
scroll to position [369, 0]
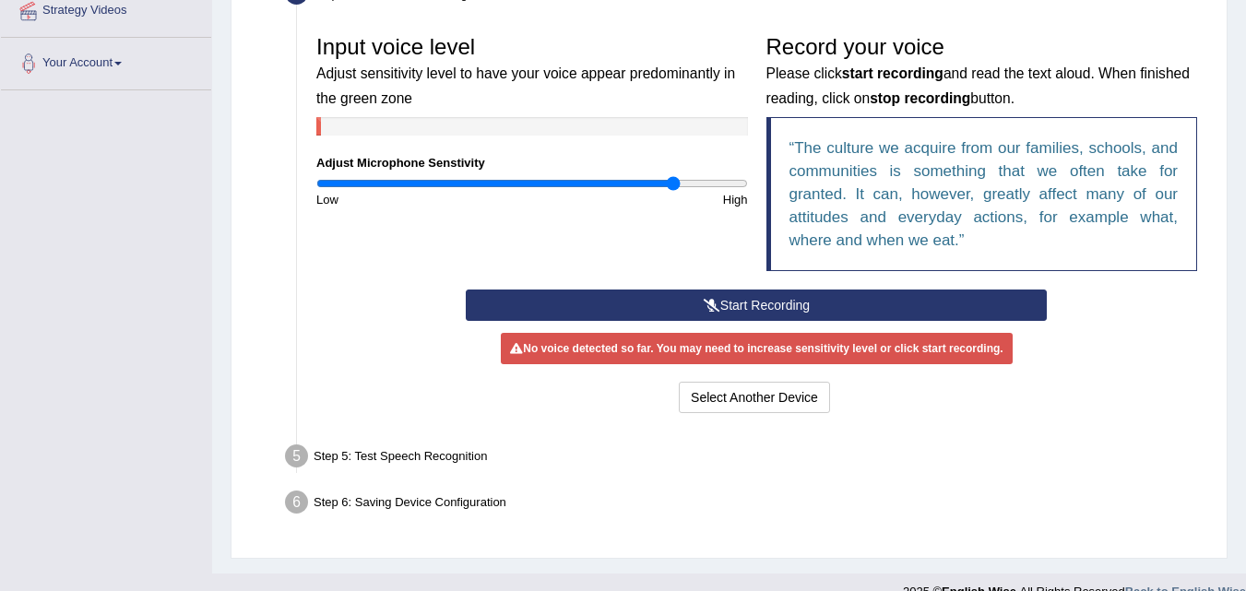
click at [705, 307] on icon at bounding box center [712, 305] width 17 height 13
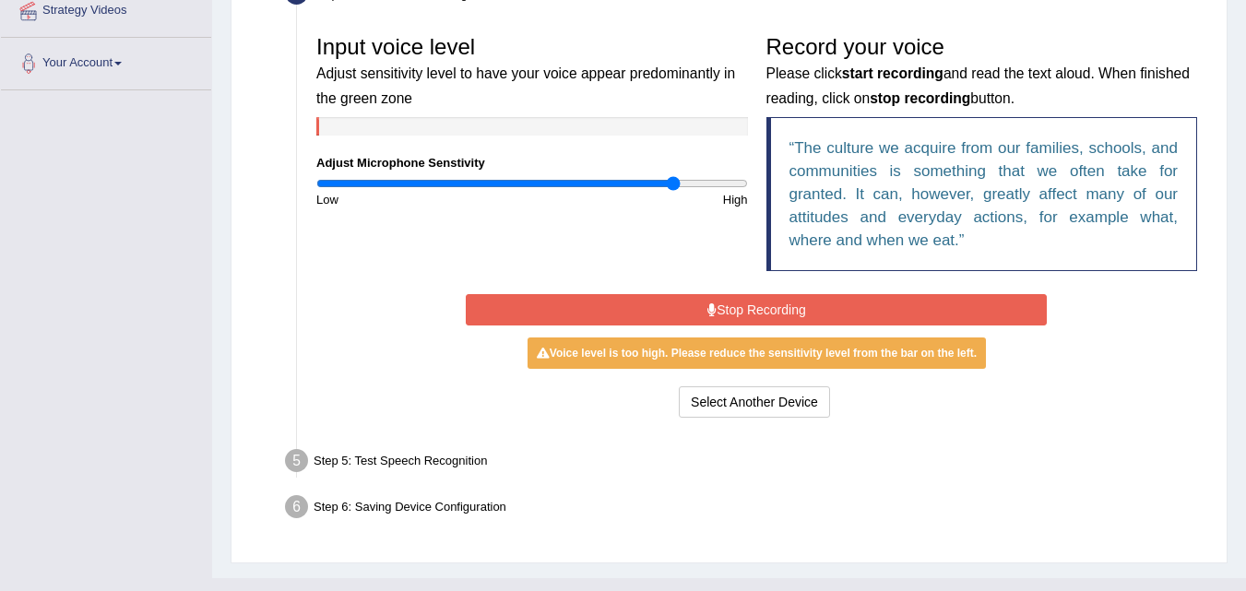
click at [614, 309] on button "Stop Recording" at bounding box center [756, 309] width 581 height 31
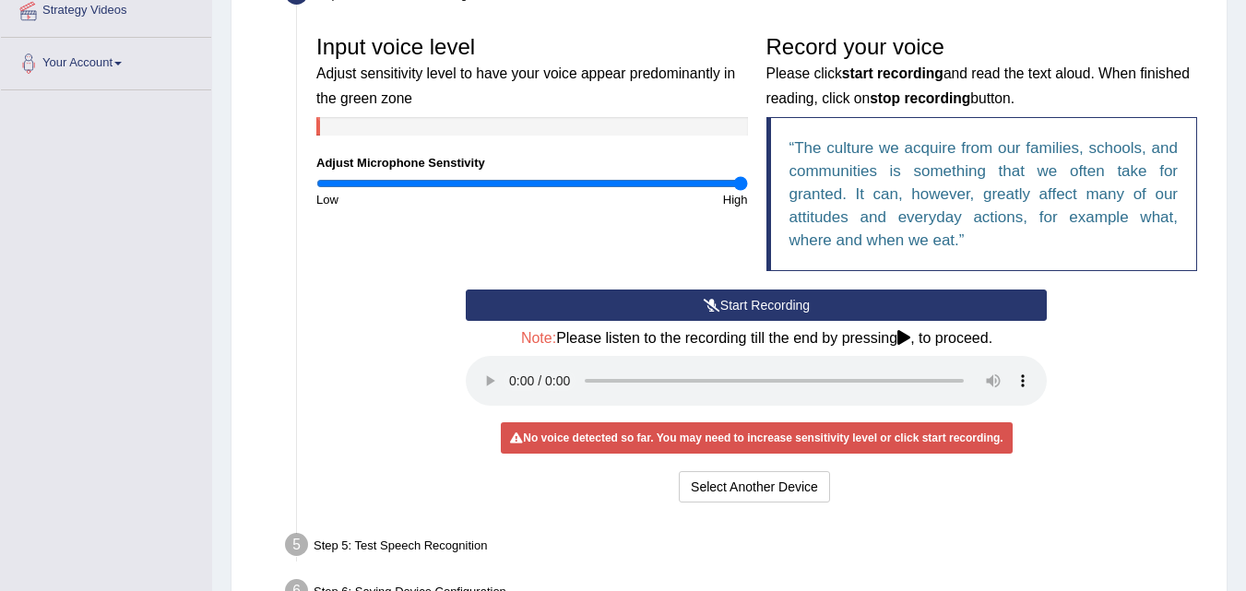
drag, startPoint x: 693, startPoint y: 180, endPoint x: 743, endPoint y: 183, distance: 49.9
click at [743, 183] on input "range" at bounding box center [532, 183] width 432 height 15
click at [674, 312] on button "Start Recording" at bounding box center [756, 305] width 581 height 31
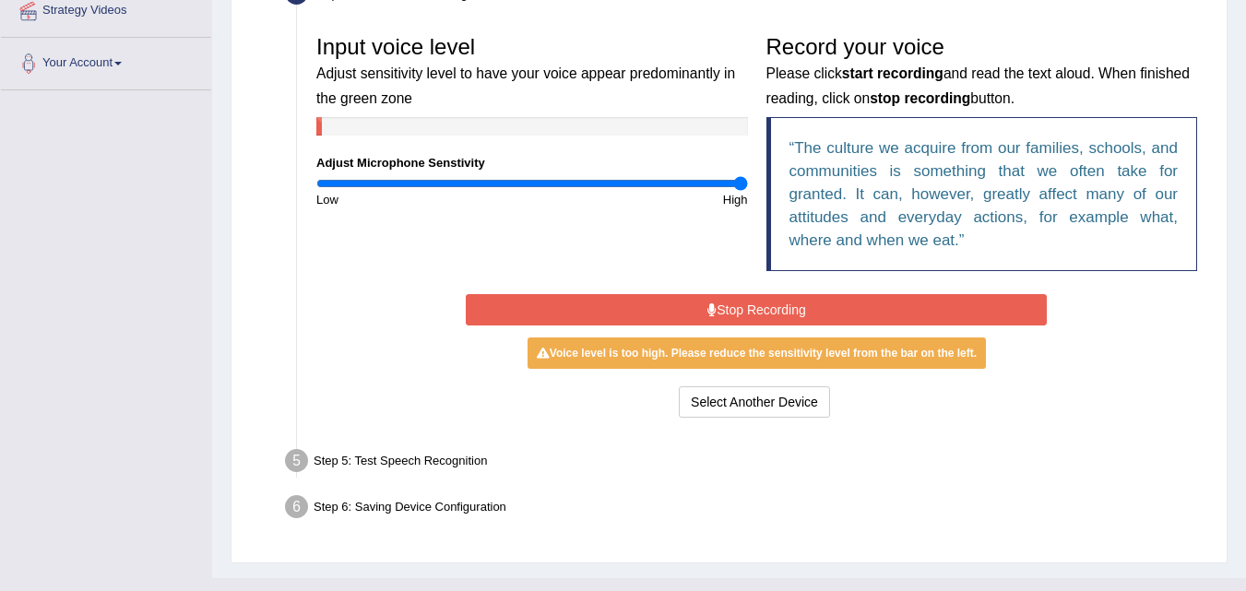
click at [673, 316] on button "Stop Recording" at bounding box center [756, 309] width 581 height 31
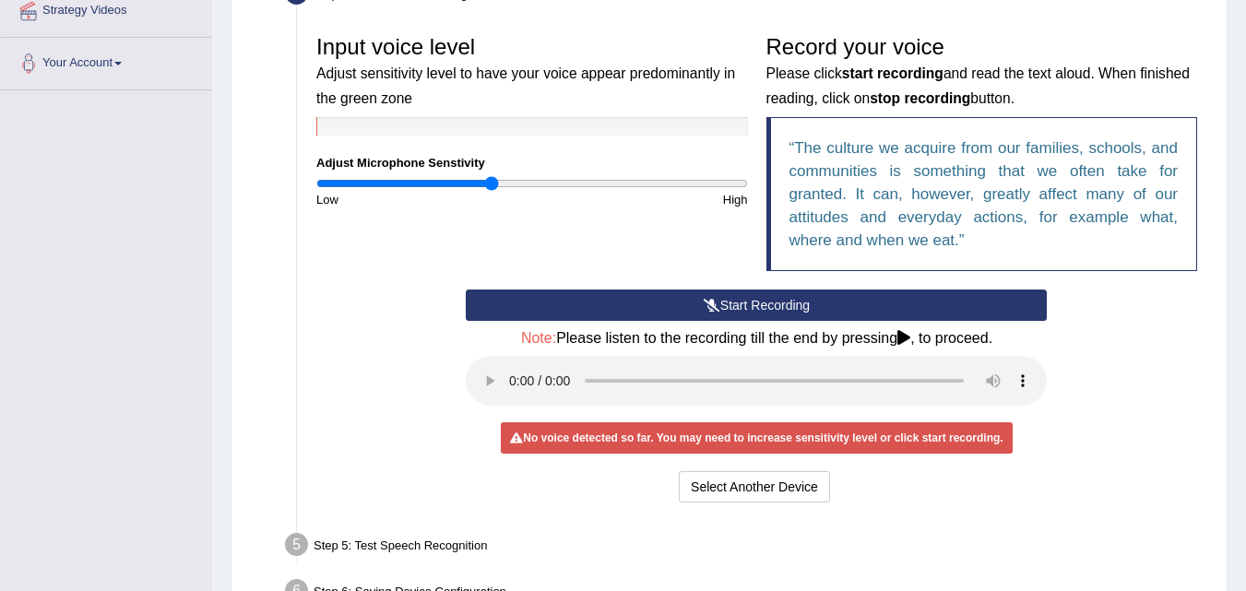
drag, startPoint x: 745, startPoint y: 178, endPoint x: 493, endPoint y: 179, distance: 251.9
type input "0.82"
click at [493, 179] on input "range" at bounding box center [532, 183] width 432 height 15
click at [657, 299] on button "Start Recording" at bounding box center [756, 305] width 581 height 31
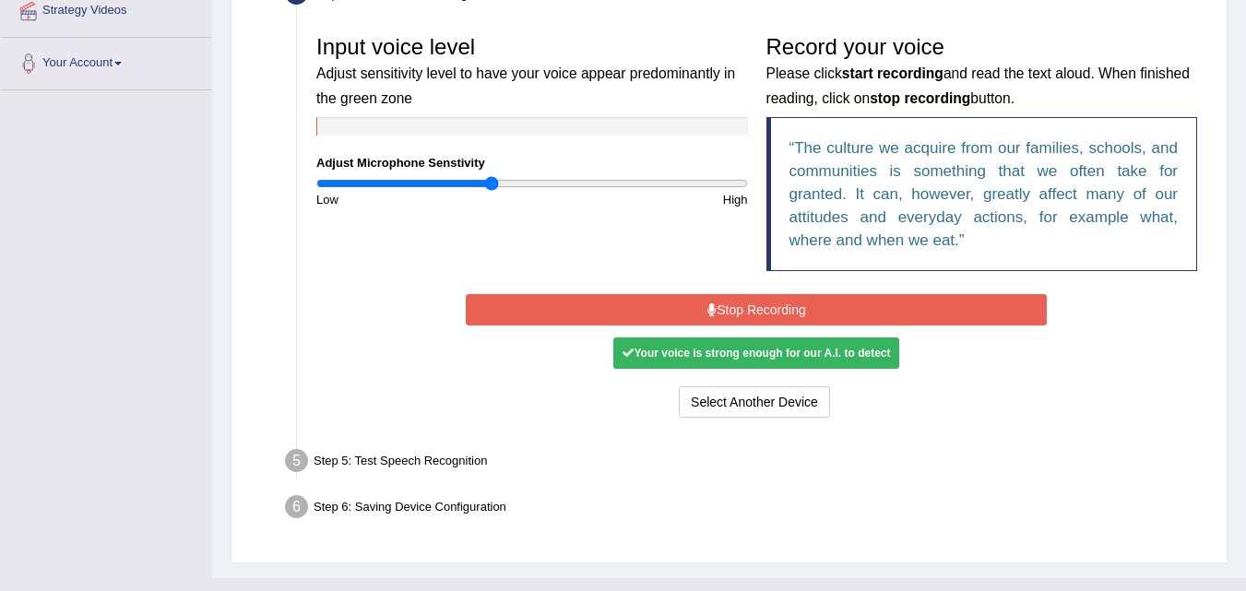
click at [659, 309] on button "Stop Recording" at bounding box center [756, 309] width 581 height 31
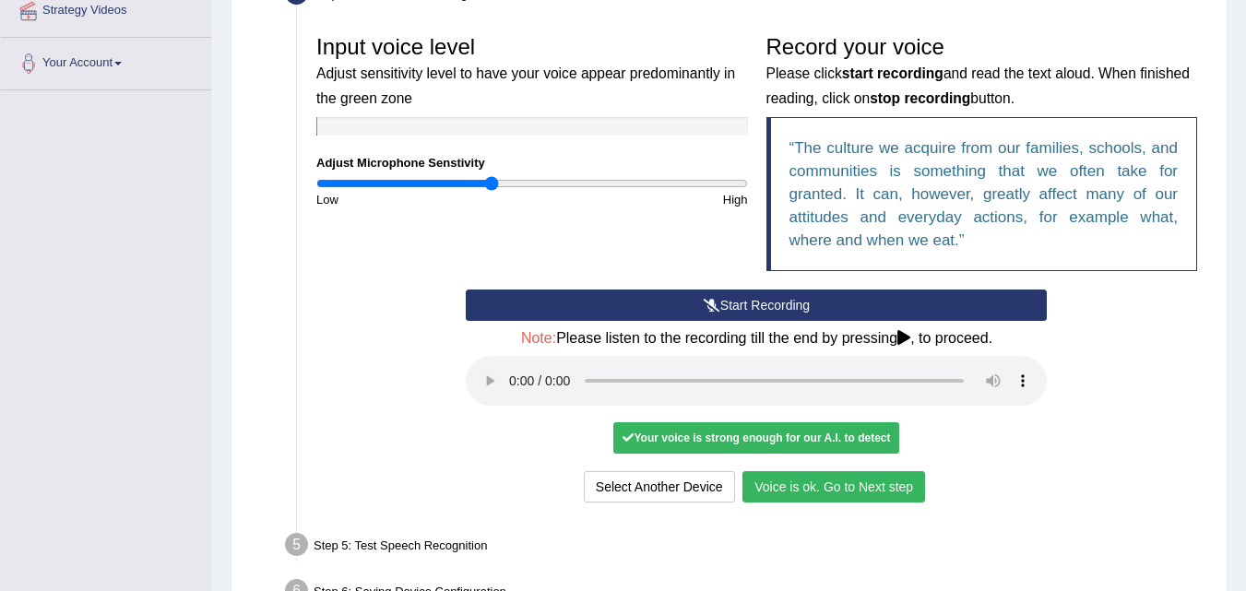
click at [768, 486] on button "Voice is ok. Go to Next step" at bounding box center [834, 486] width 183 height 31
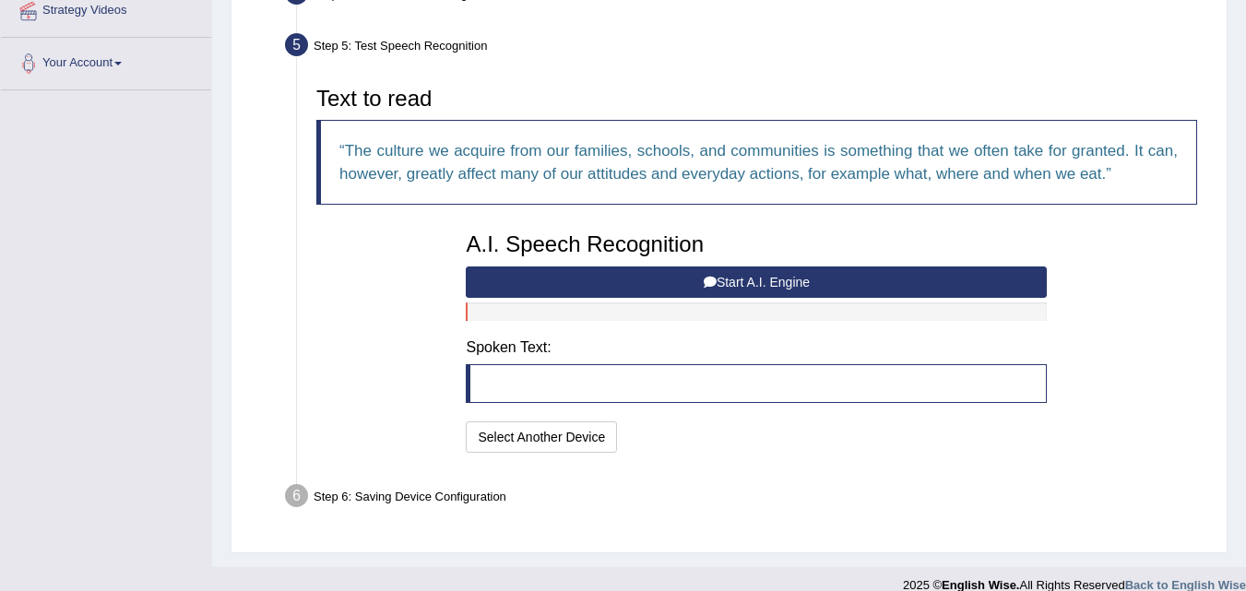
click at [538, 283] on button "Start A.I. Engine" at bounding box center [756, 282] width 581 height 31
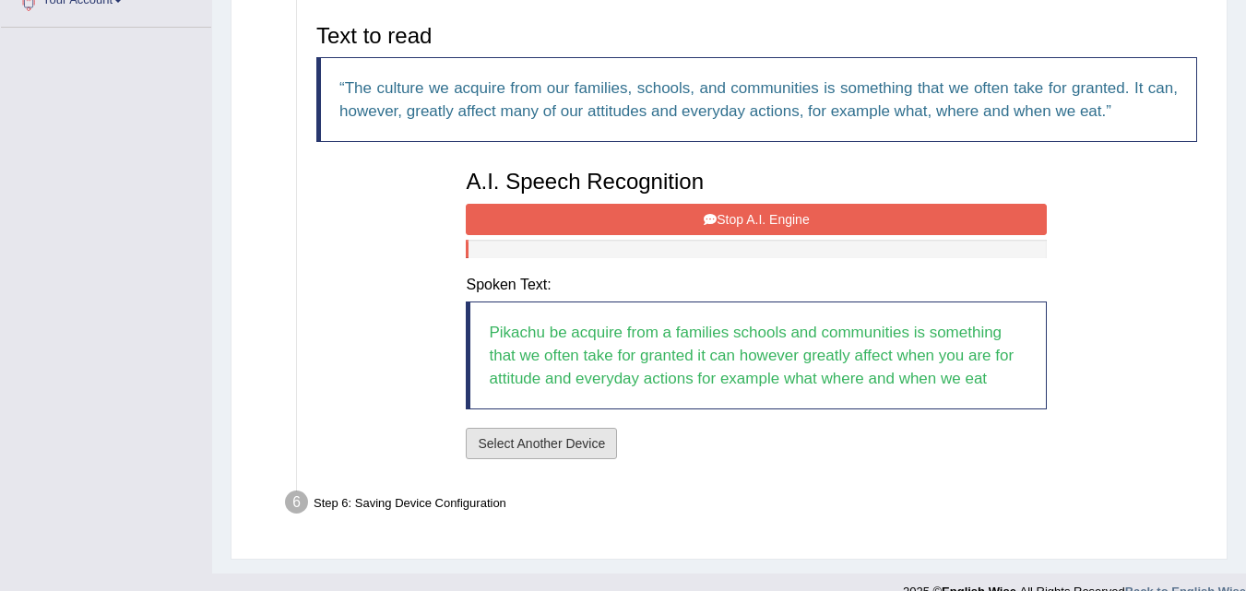
scroll to position [460, 0]
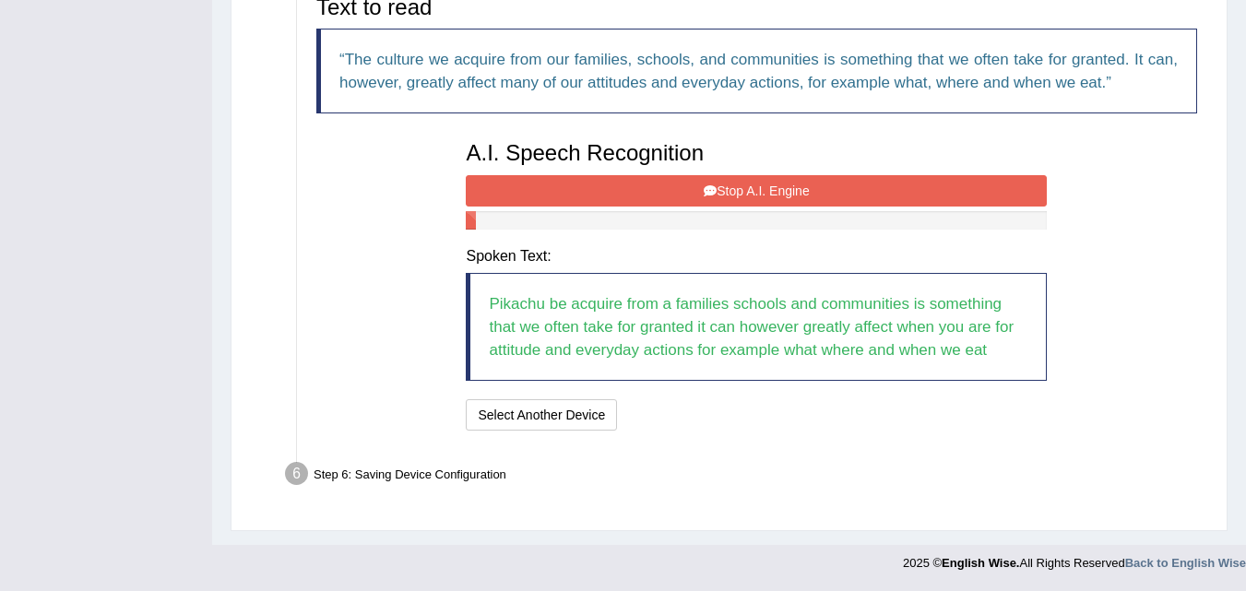
click at [623, 196] on button "Stop A.I. Engine" at bounding box center [756, 190] width 581 height 31
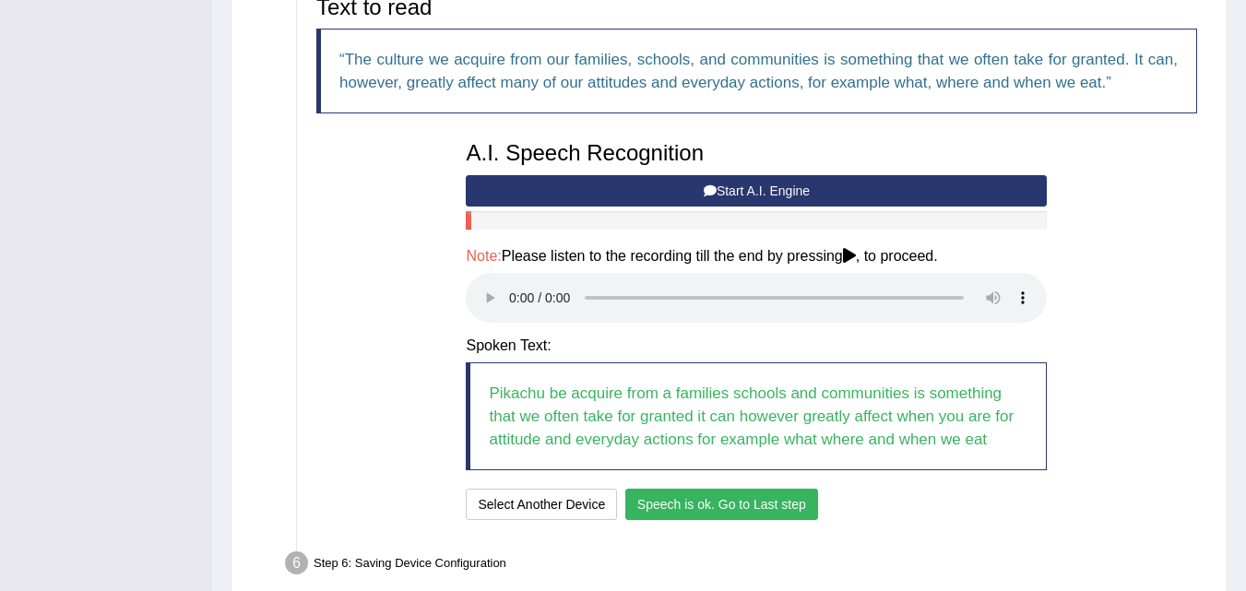
click at [654, 505] on button "Speech is ok. Go to Last step" at bounding box center [722, 504] width 193 height 31
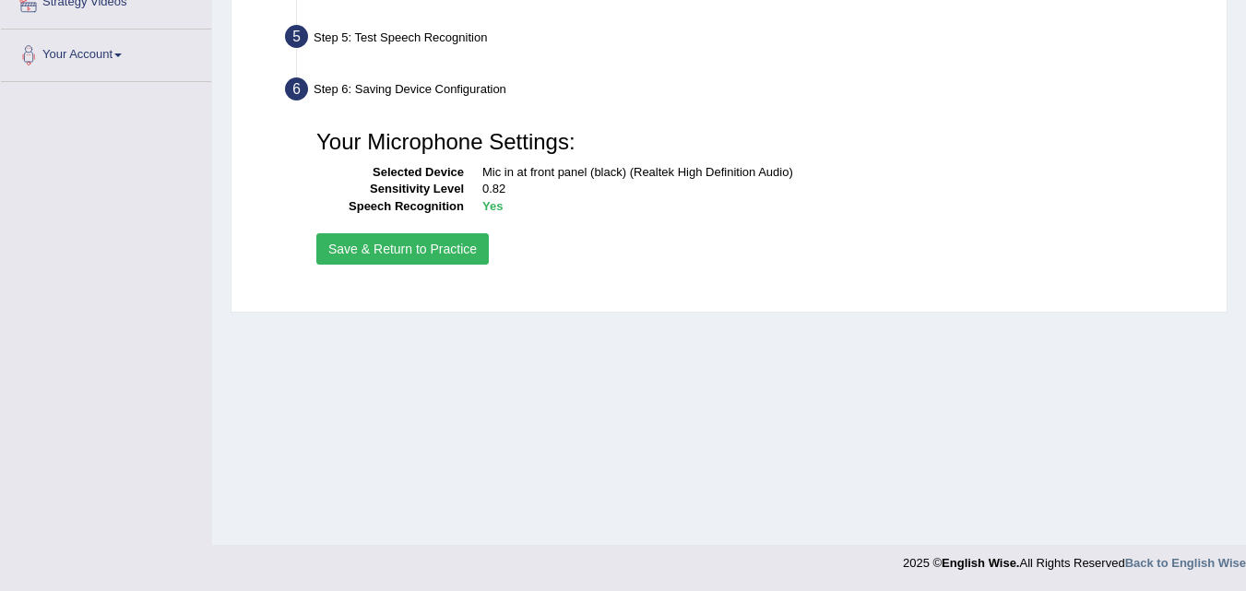
click at [359, 252] on button "Save & Return to Practice" at bounding box center [402, 248] width 173 height 31
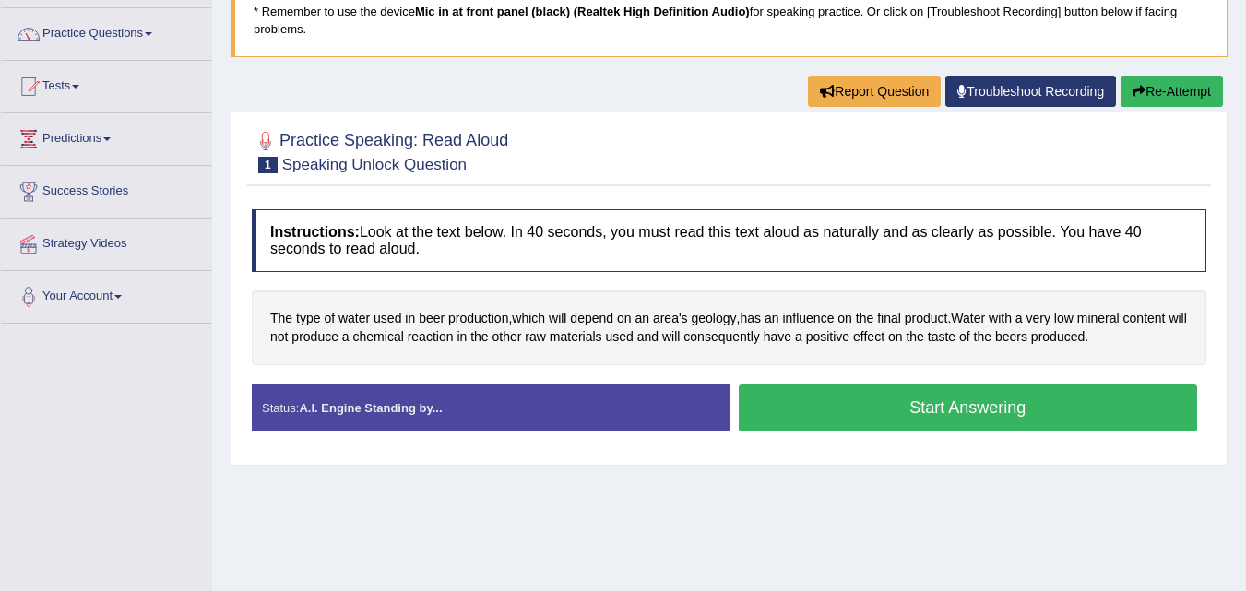
scroll to position [185, 0]
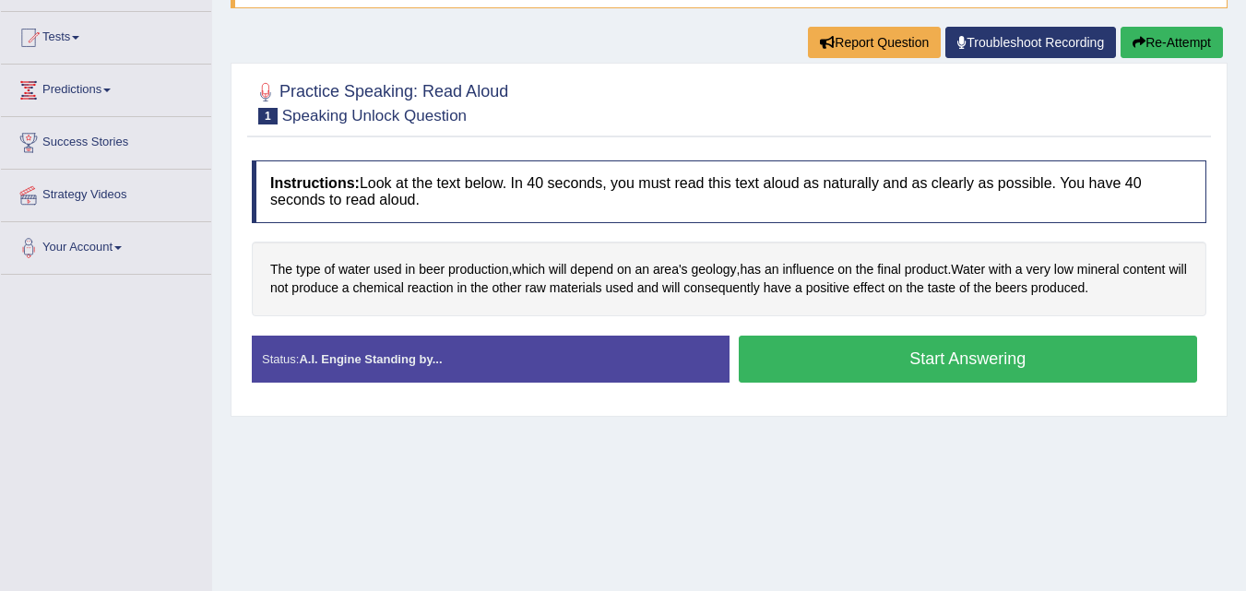
click at [828, 353] on button "Start Answering" at bounding box center [968, 359] width 459 height 47
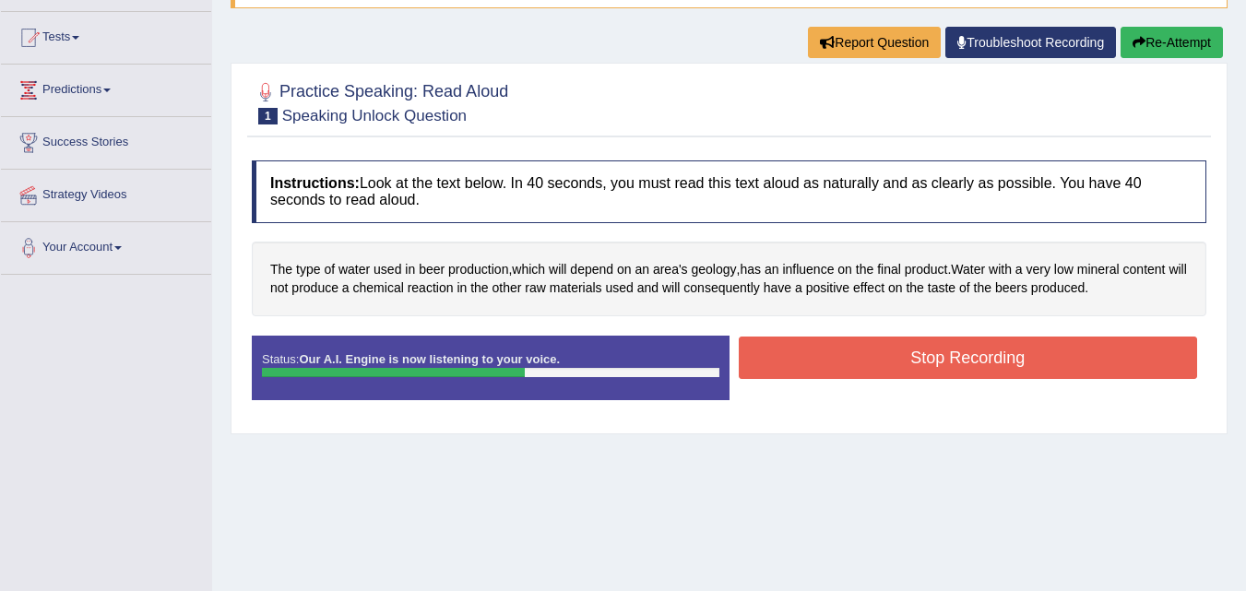
click at [848, 352] on button "Stop Recording" at bounding box center [968, 358] width 459 height 42
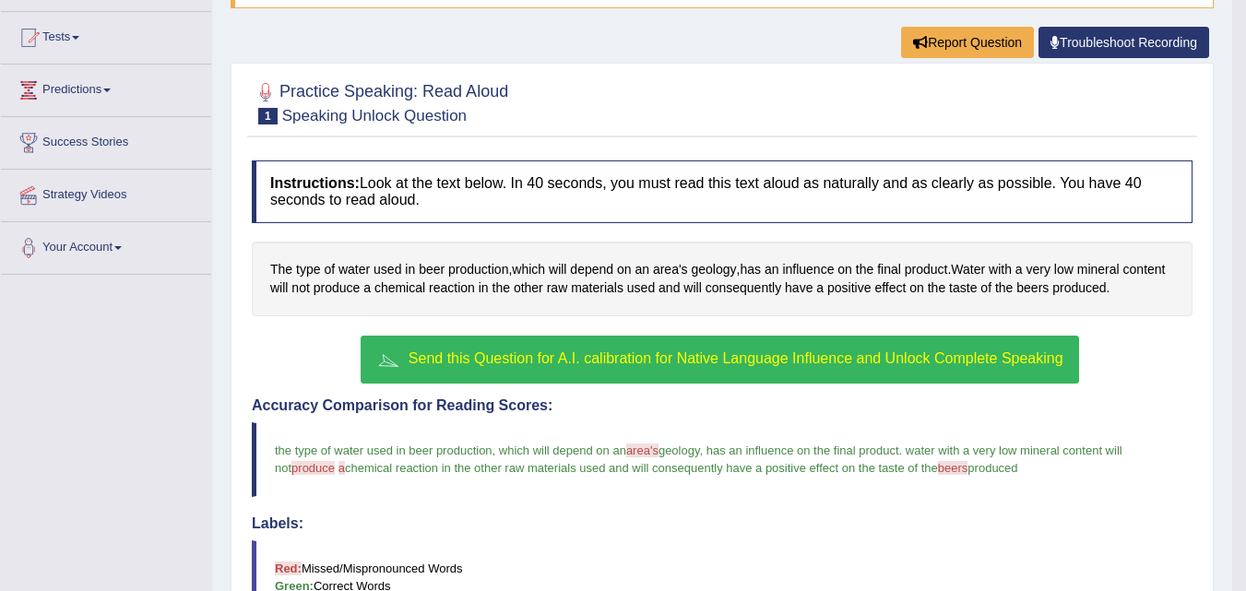
scroll to position [277, 0]
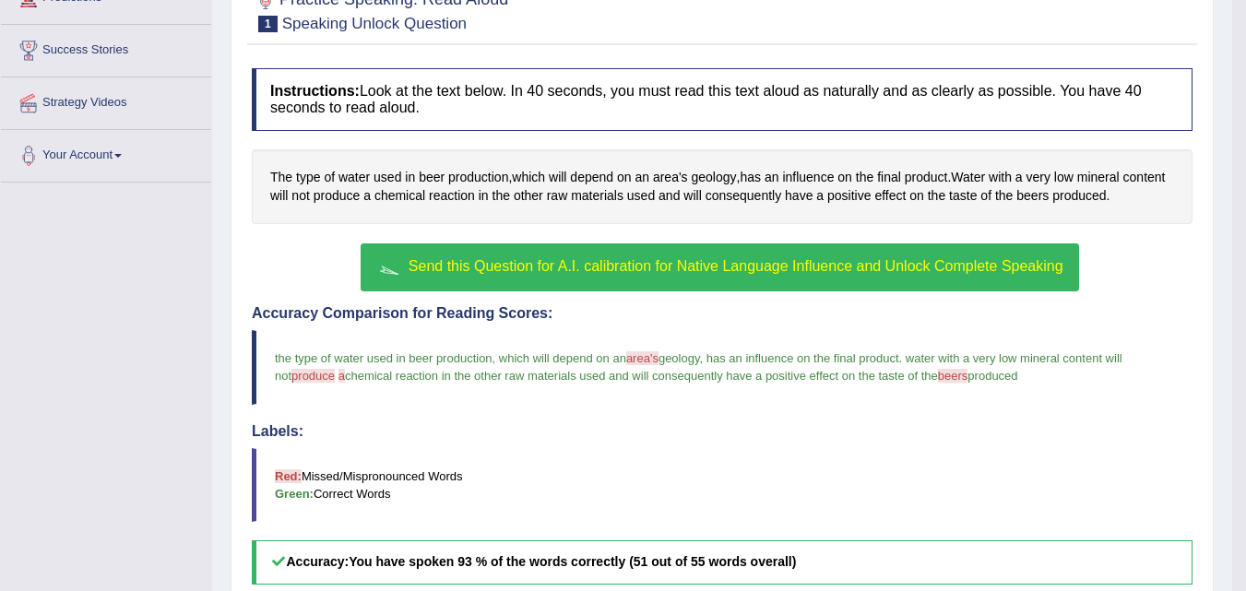
click at [615, 265] on span "Send this Question for A.I. calibration for Native Language Influence and Unloc…" at bounding box center [736, 266] width 655 height 16
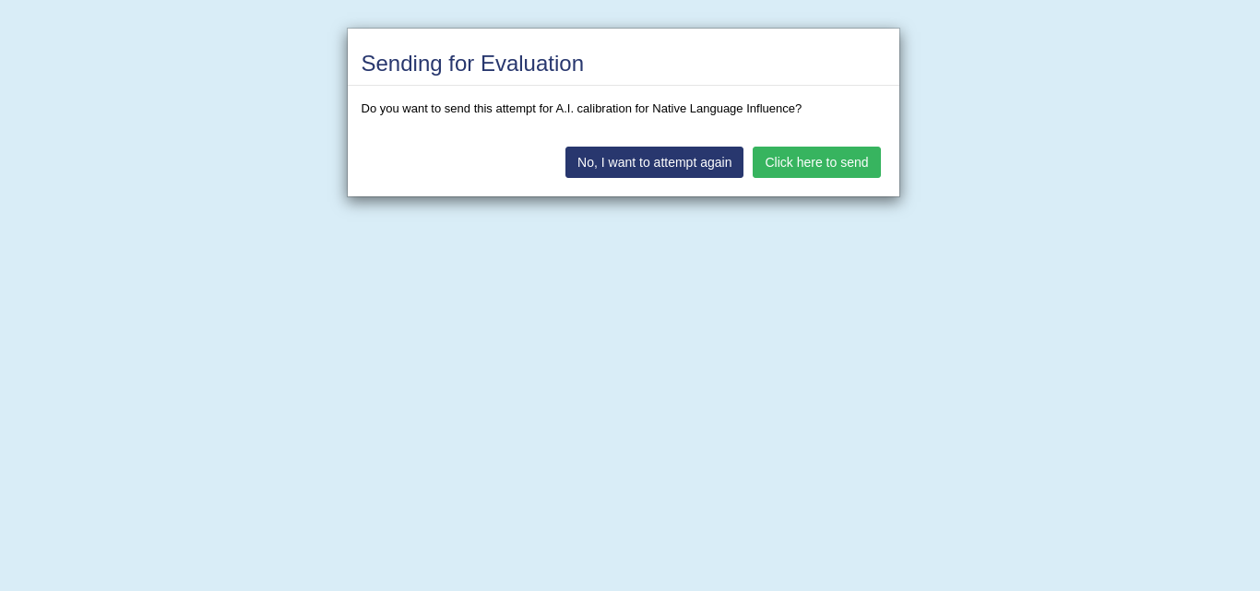
click at [821, 165] on button "Click here to send" at bounding box center [816, 162] width 127 height 31
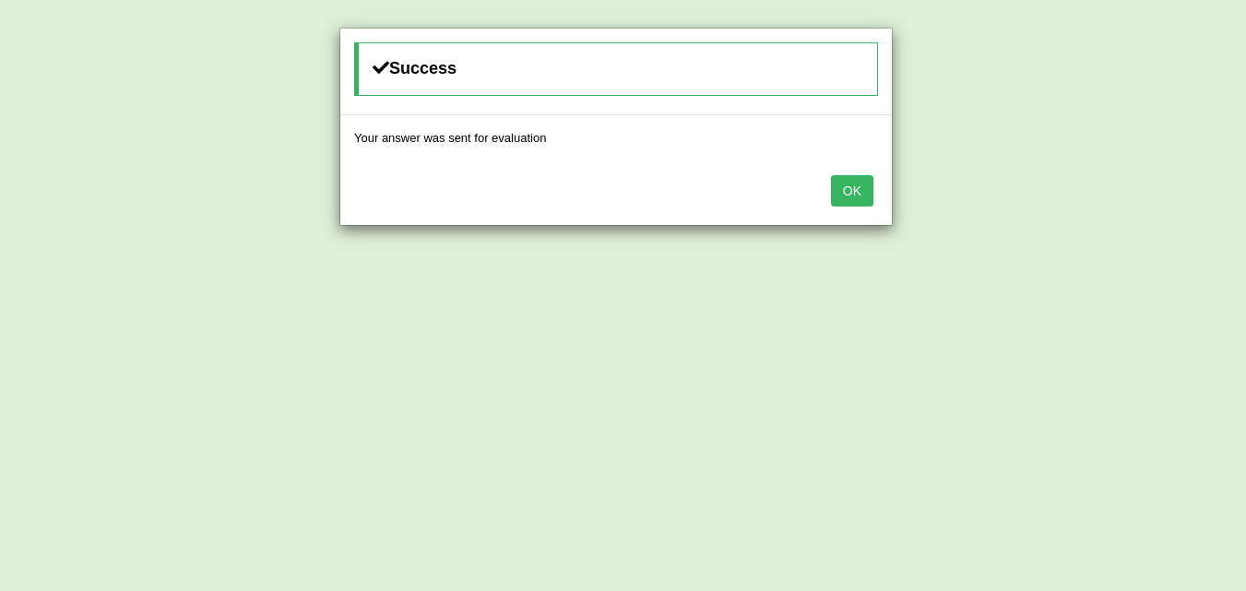
click at [852, 190] on button "OK" at bounding box center [852, 190] width 42 height 31
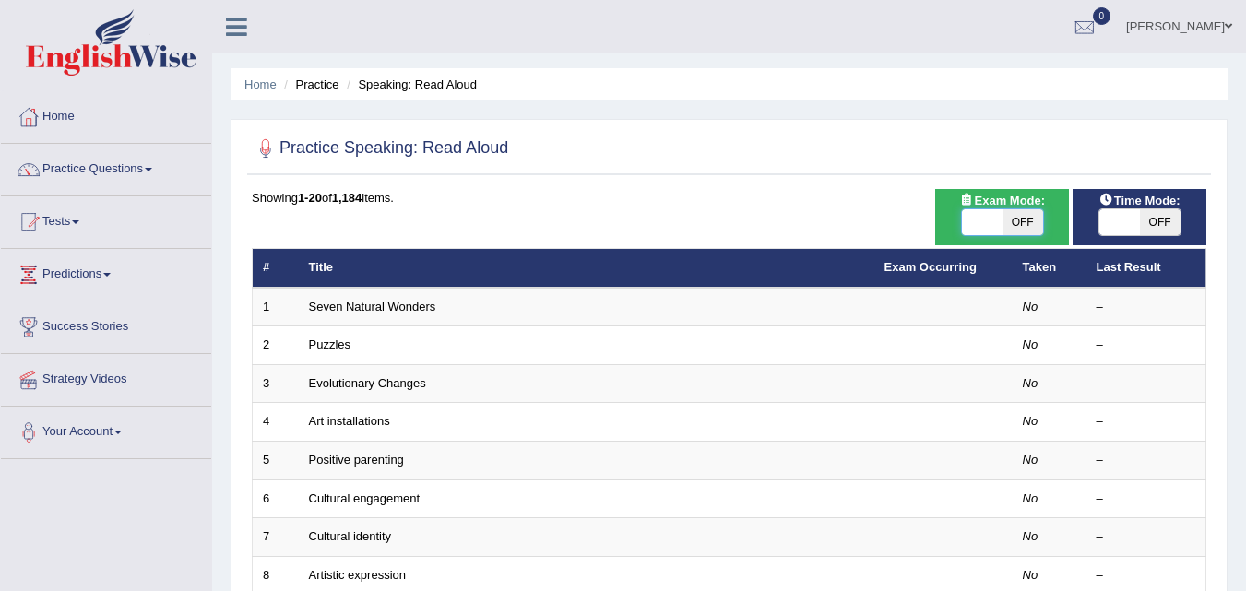
click at [982, 215] on span at bounding box center [982, 222] width 41 height 26
checkbox input "true"
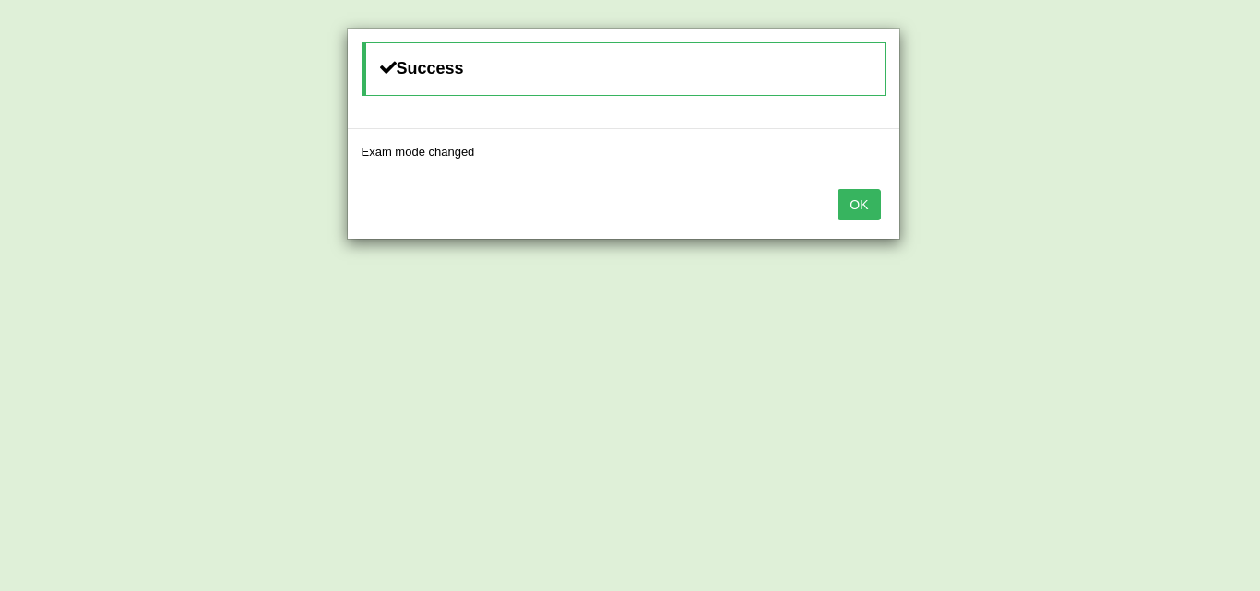
click at [860, 196] on button "OK" at bounding box center [859, 204] width 42 height 31
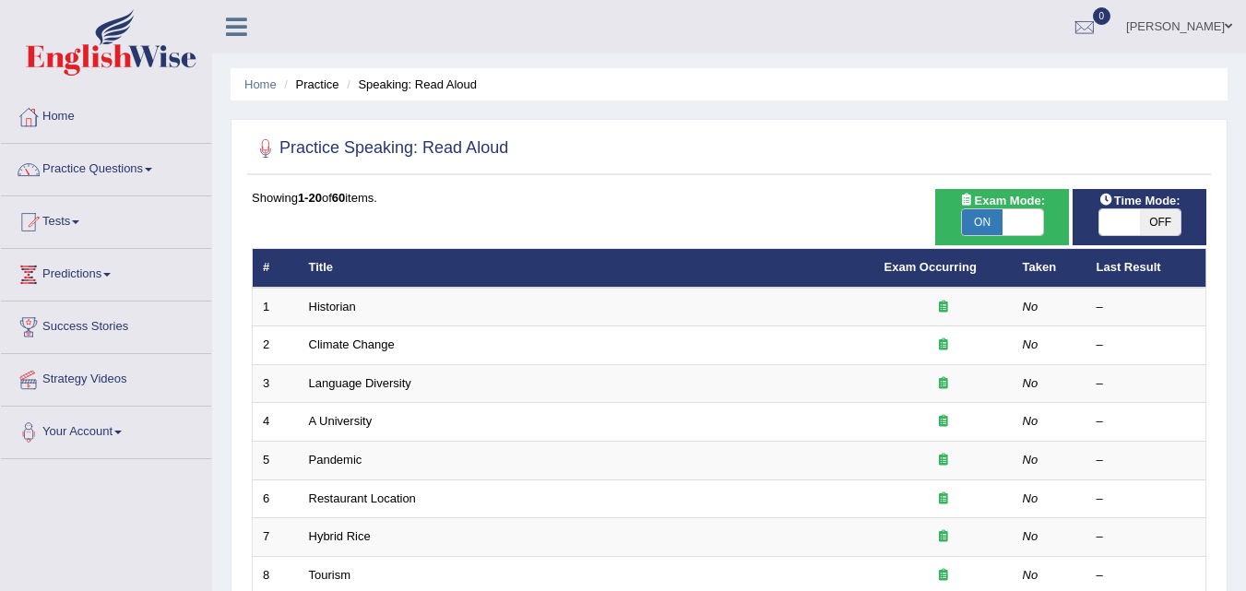
click at [1112, 227] on span at bounding box center [1120, 222] width 41 height 26
checkbox input "true"
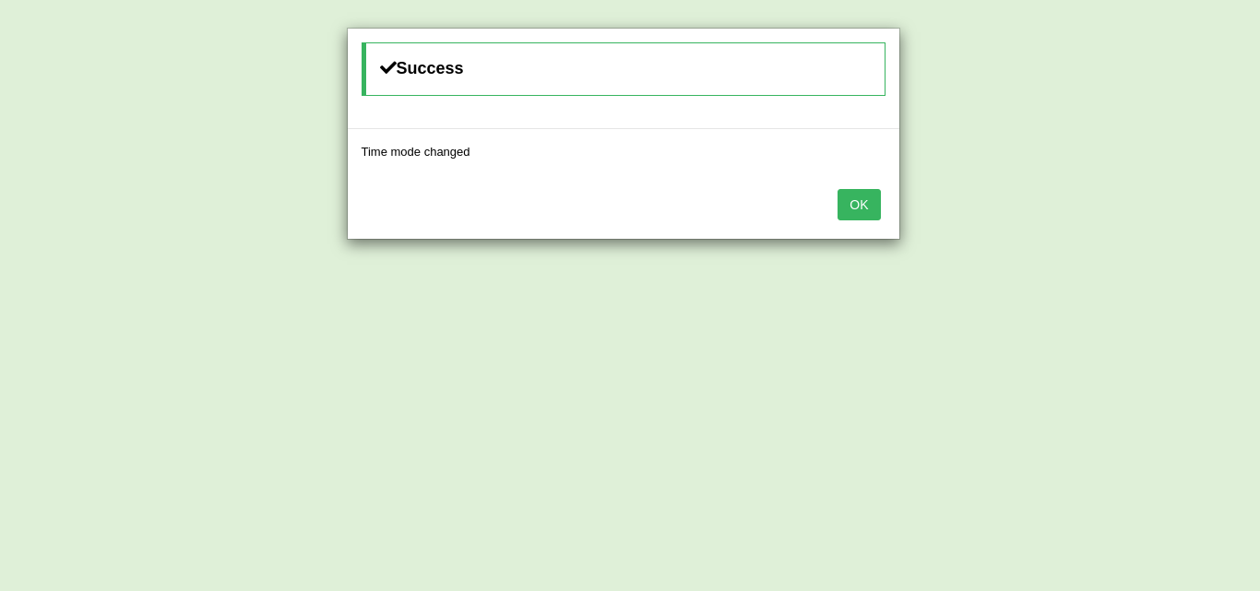
click at [860, 202] on button "OK" at bounding box center [859, 204] width 42 height 31
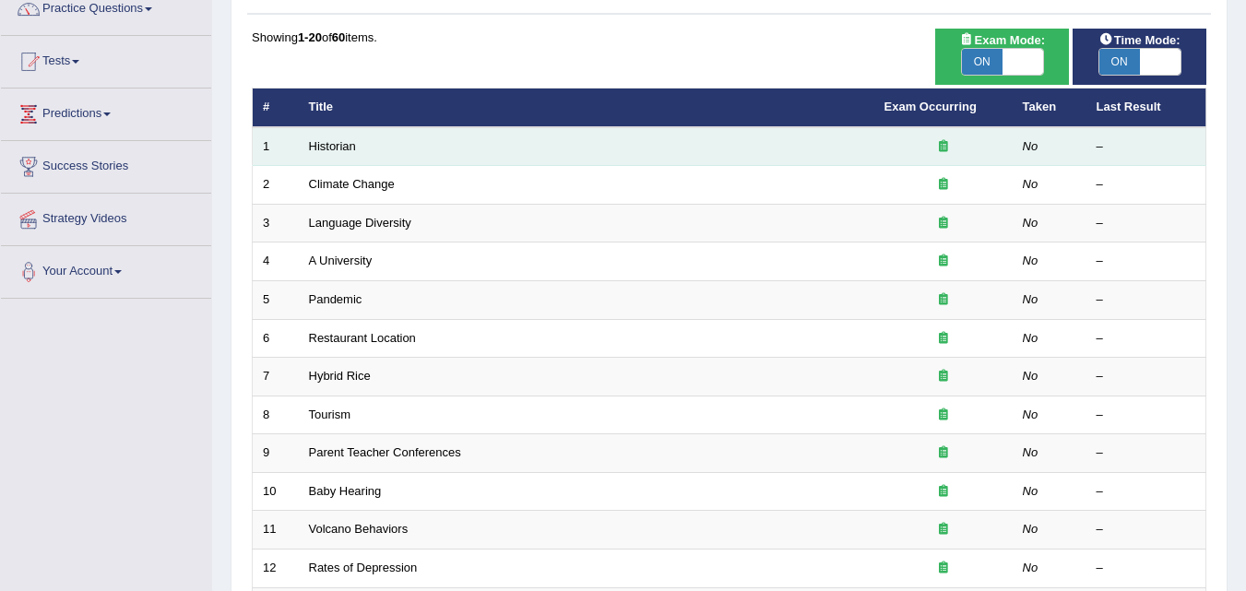
scroll to position [185, 0]
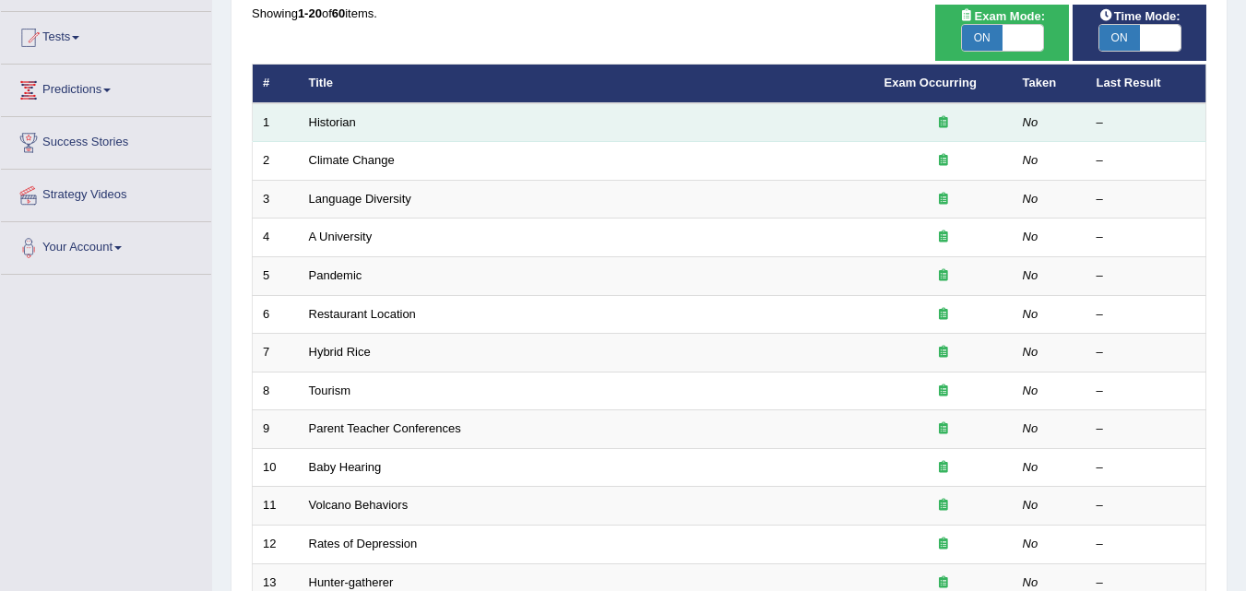
click at [446, 133] on td "Historian" at bounding box center [587, 122] width 576 height 39
click at [346, 122] on link "Historian" at bounding box center [332, 122] width 47 height 14
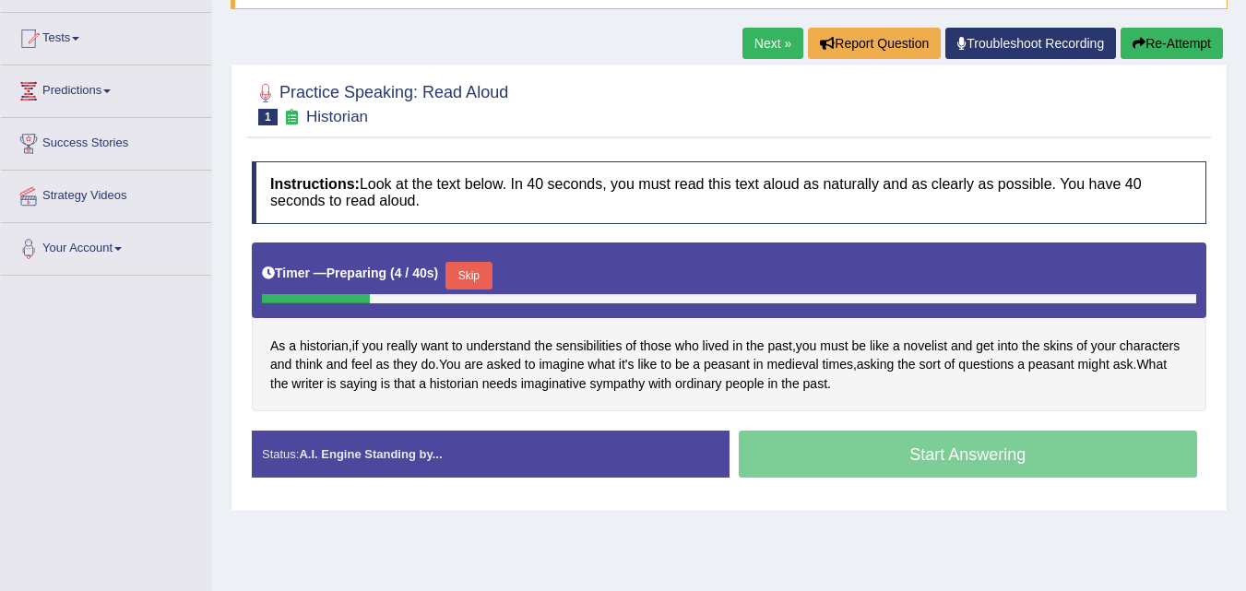
scroll to position [185, 0]
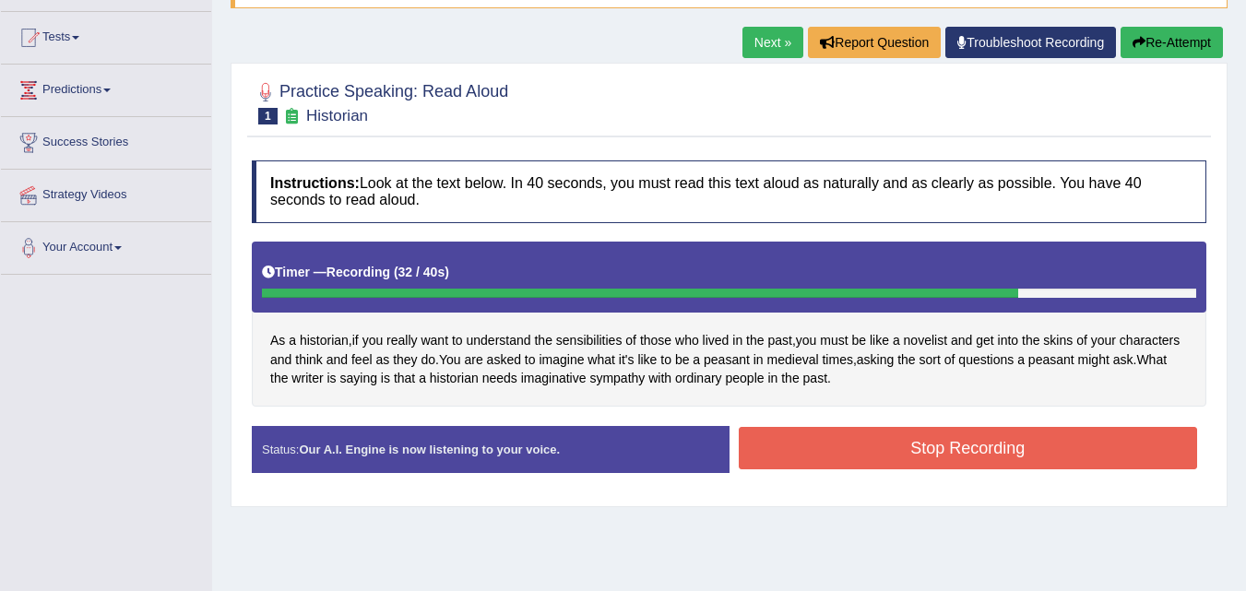
click at [897, 440] on button "Stop Recording" at bounding box center [968, 448] width 459 height 42
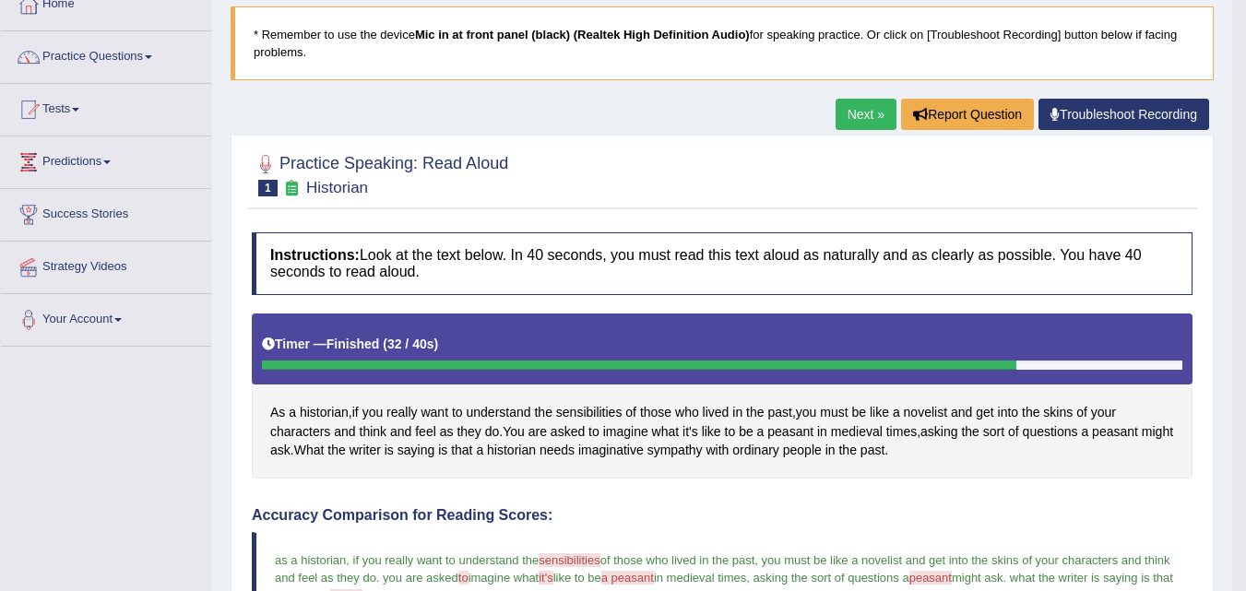
scroll to position [43, 0]
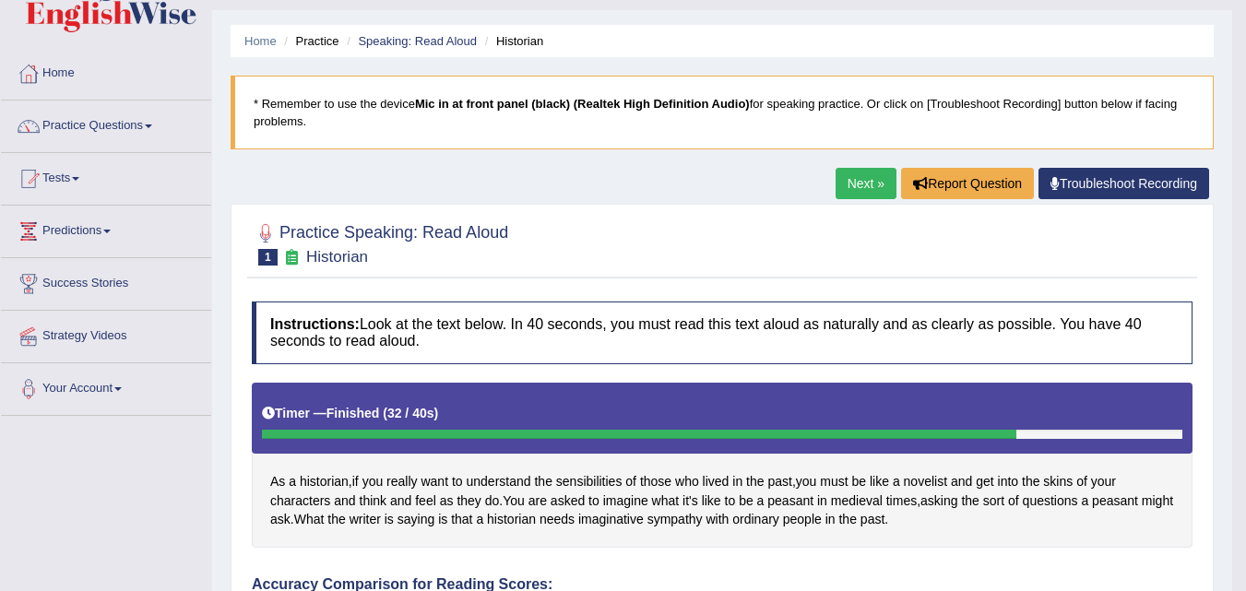
click at [863, 175] on link "Next »" at bounding box center [866, 183] width 61 height 31
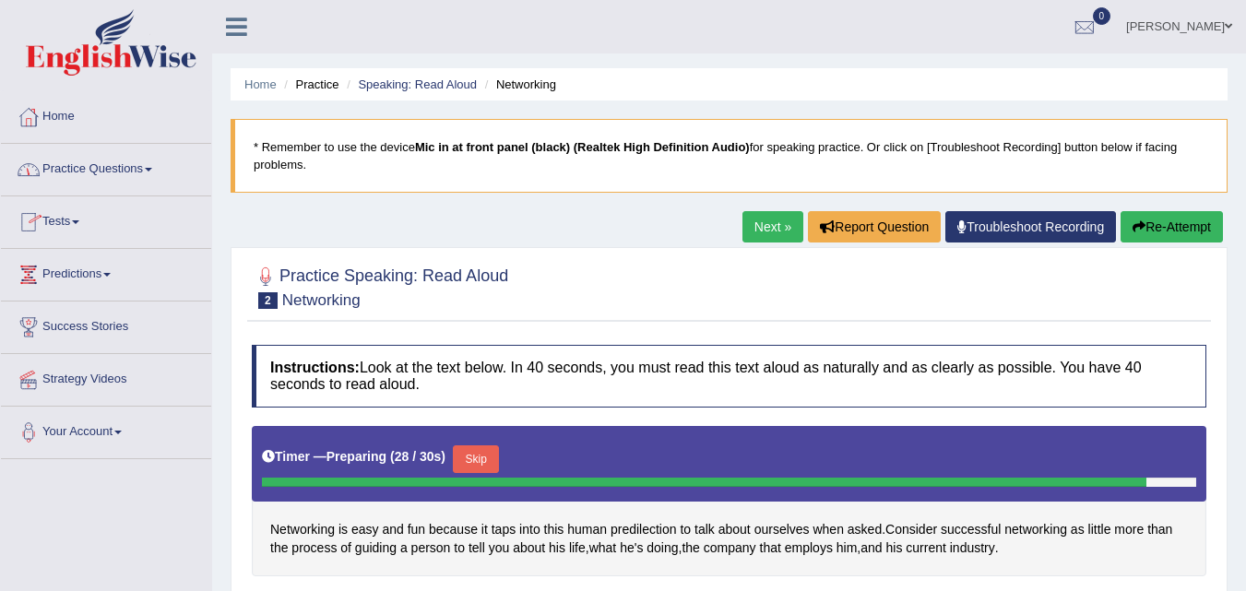
click at [58, 118] on link "Home" at bounding box center [106, 114] width 210 height 46
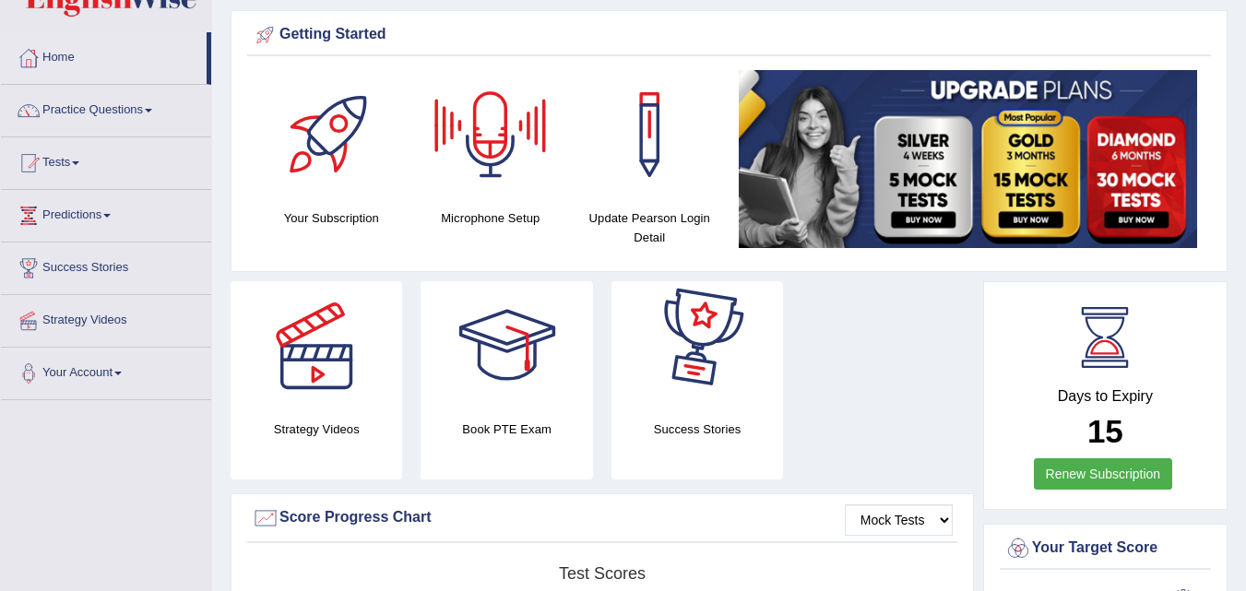
scroll to position [92, 0]
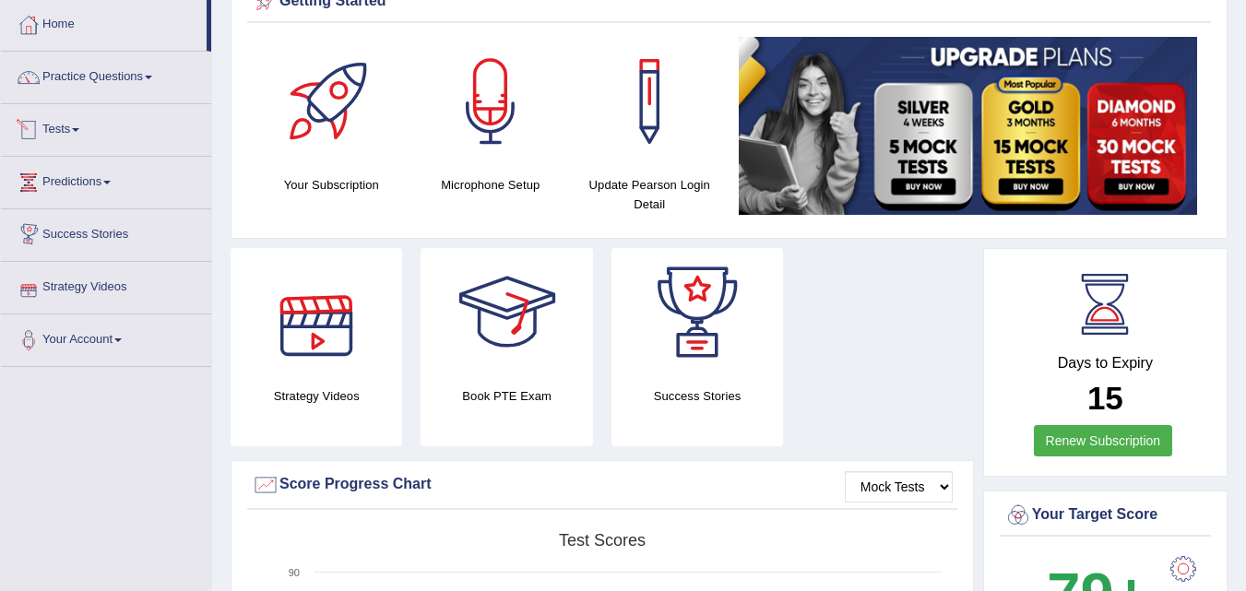
click at [64, 114] on link "Tests" at bounding box center [106, 127] width 210 height 46
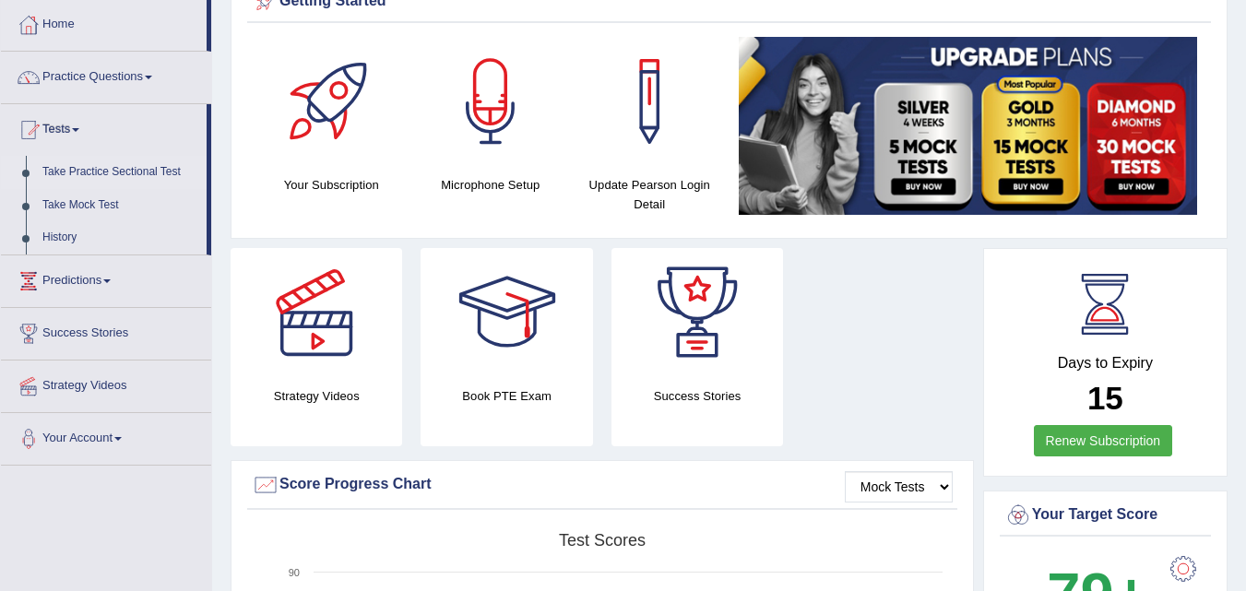
click at [89, 172] on link "Take Practice Sectional Test" at bounding box center [120, 172] width 173 height 33
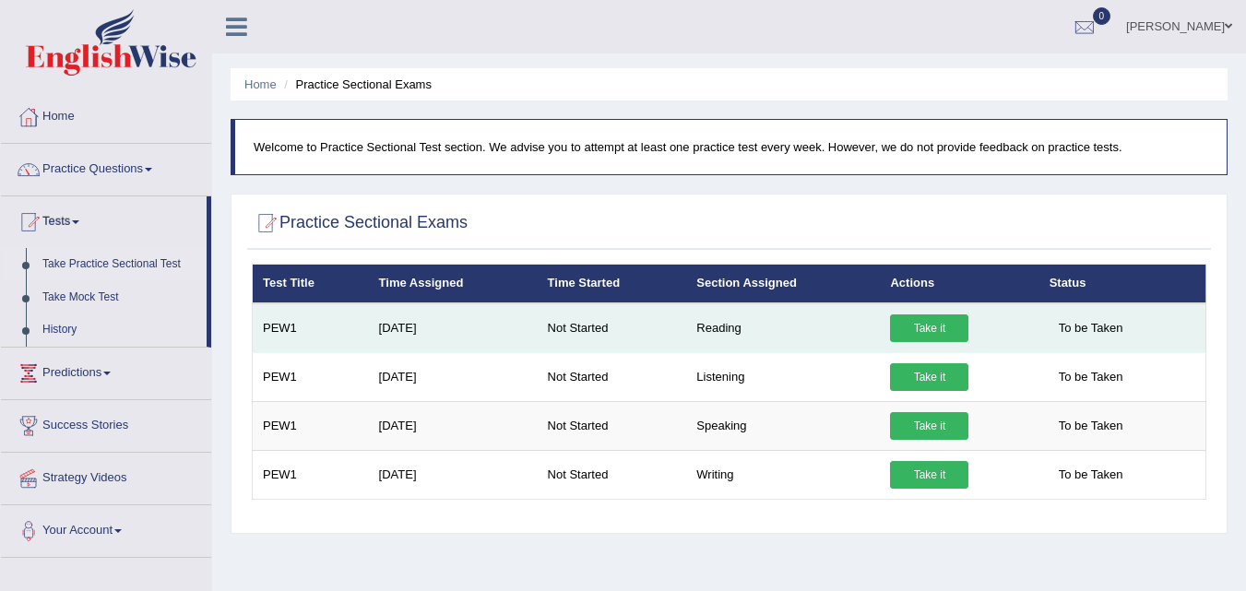
click at [937, 328] on link "Take it" at bounding box center [929, 329] width 78 height 28
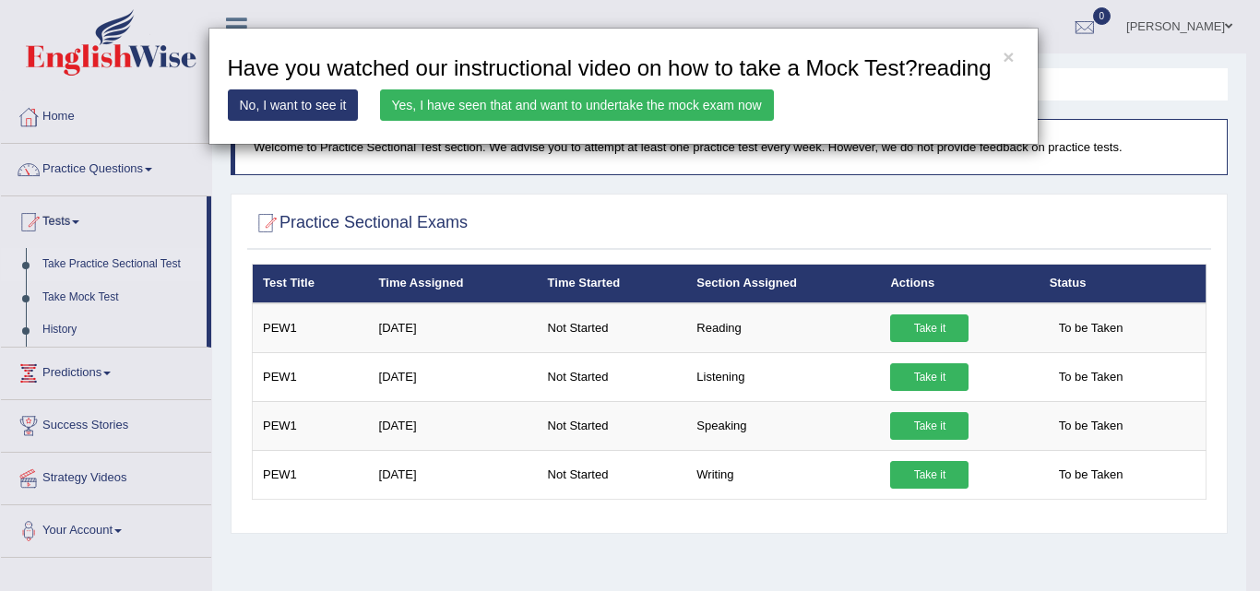
click at [505, 107] on link "Yes, I have seen that and want to undertake the mock exam now" at bounding box center [577, 104] width 394 height 31
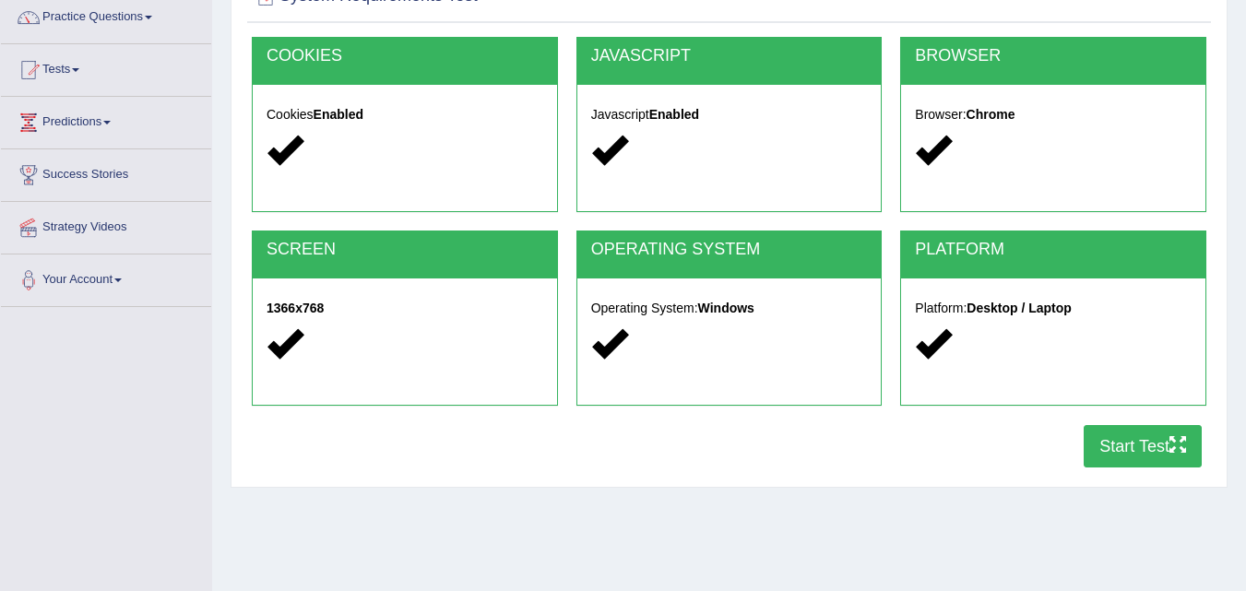
scroll to position [185, 0]
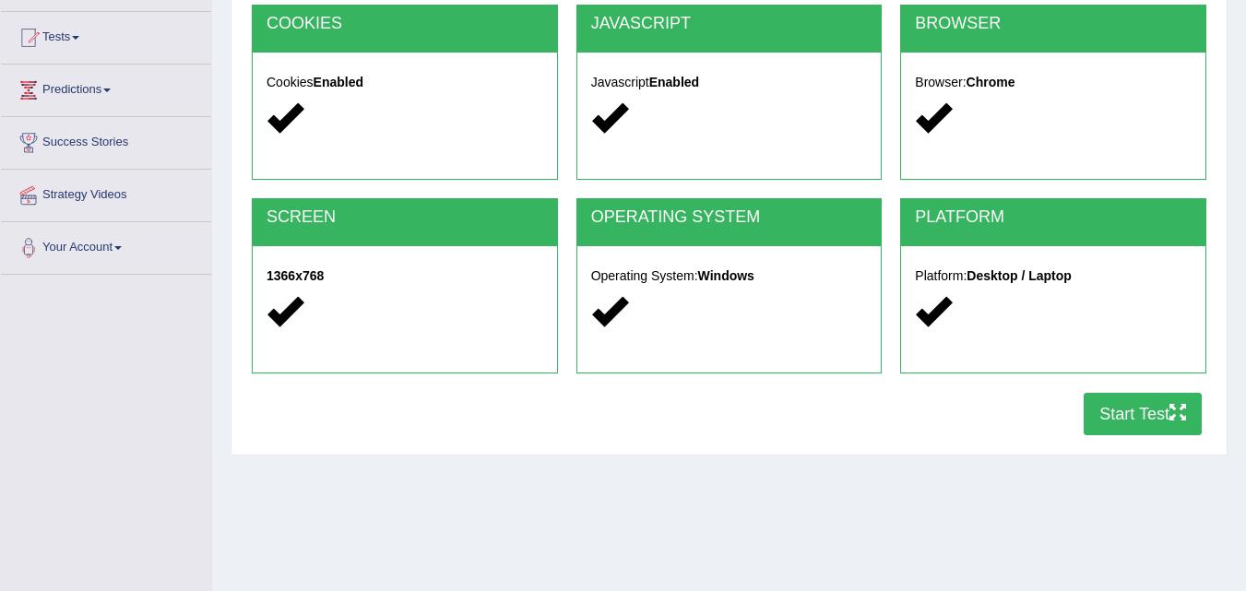
click at [1123, 405] on button "Start Test" at bounding box center [1143, 414] width 118 height 42
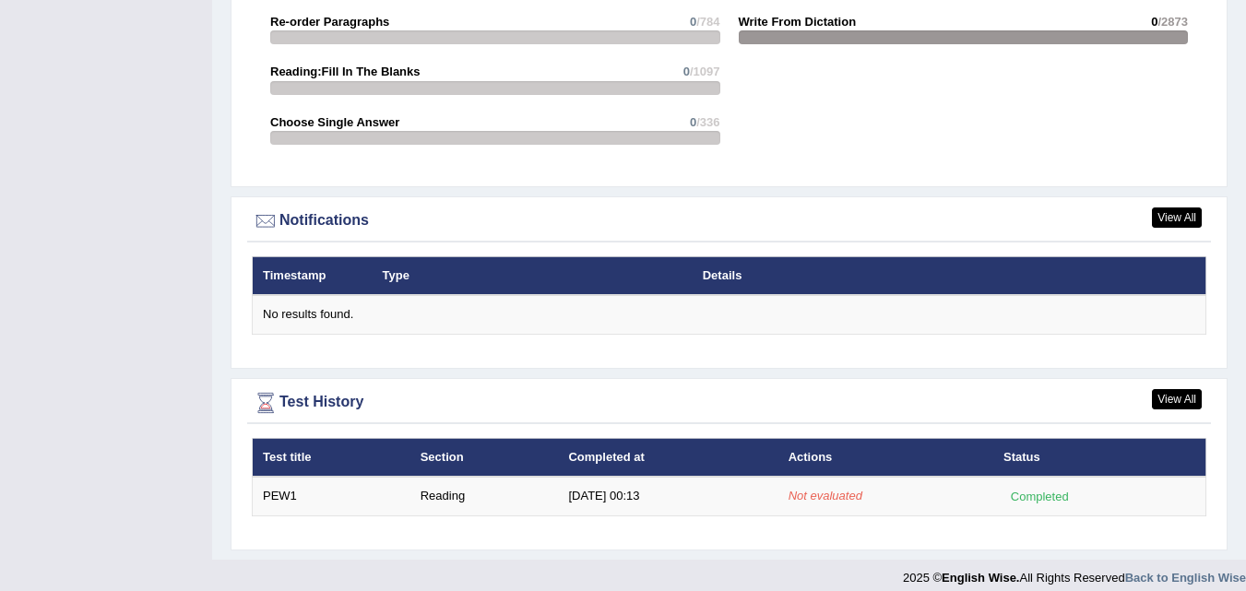
scroll to position [2066, 0]
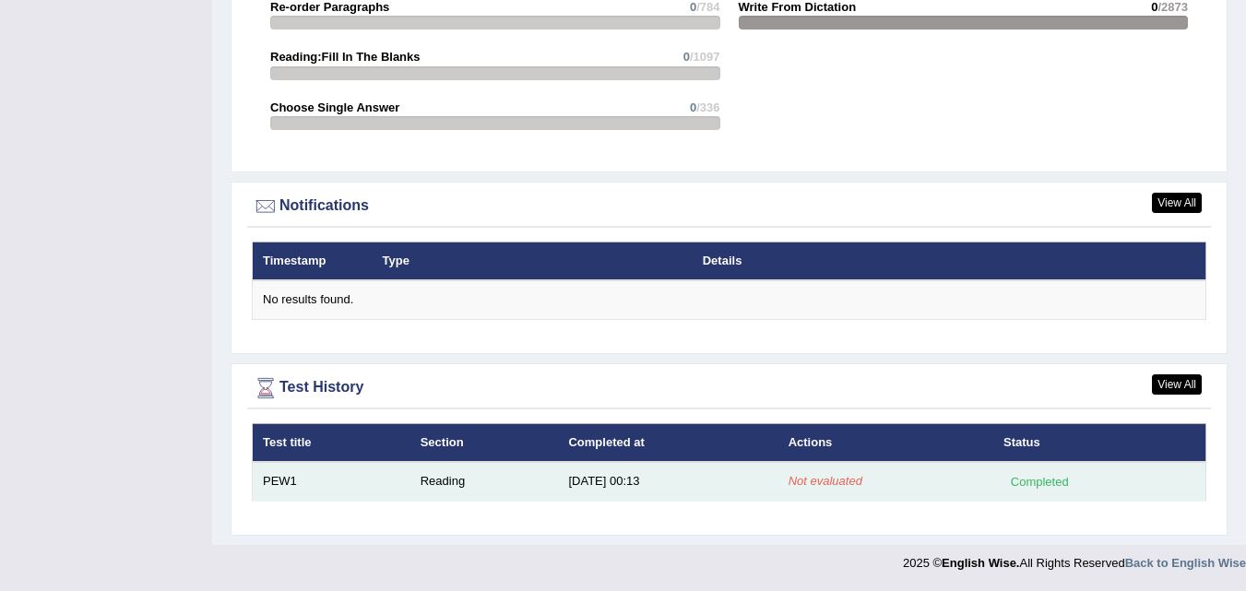
click at [837, 476] on em "Not evaluated" at bounding box center [826, 481] width 74 height 14
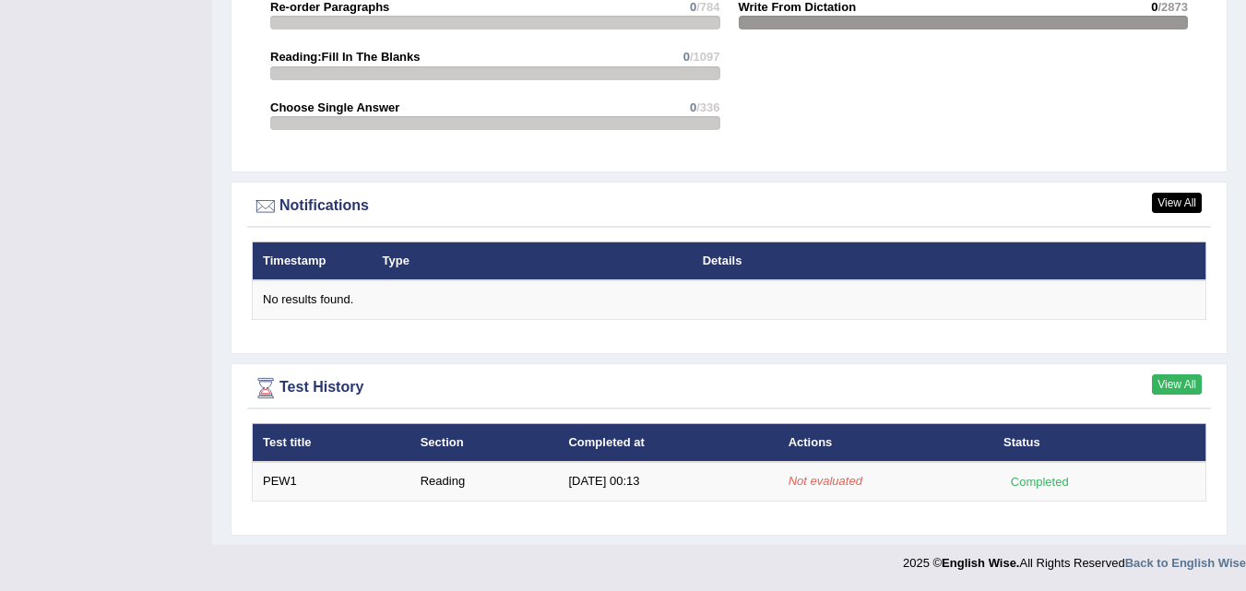
click at [1158, 386] on link "View All" at bounding box center [1177, 385] width 50 height 20
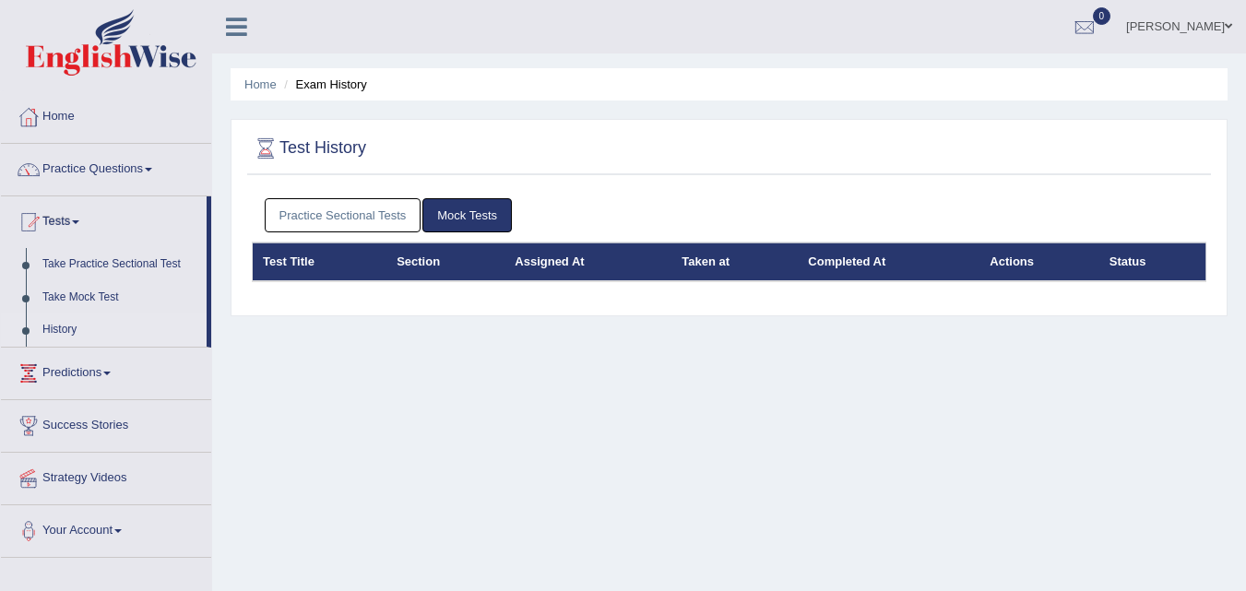
click at [375, 209] on link "Practice Sectional Tests" at bounding box center [343, 215] width 157 height 34
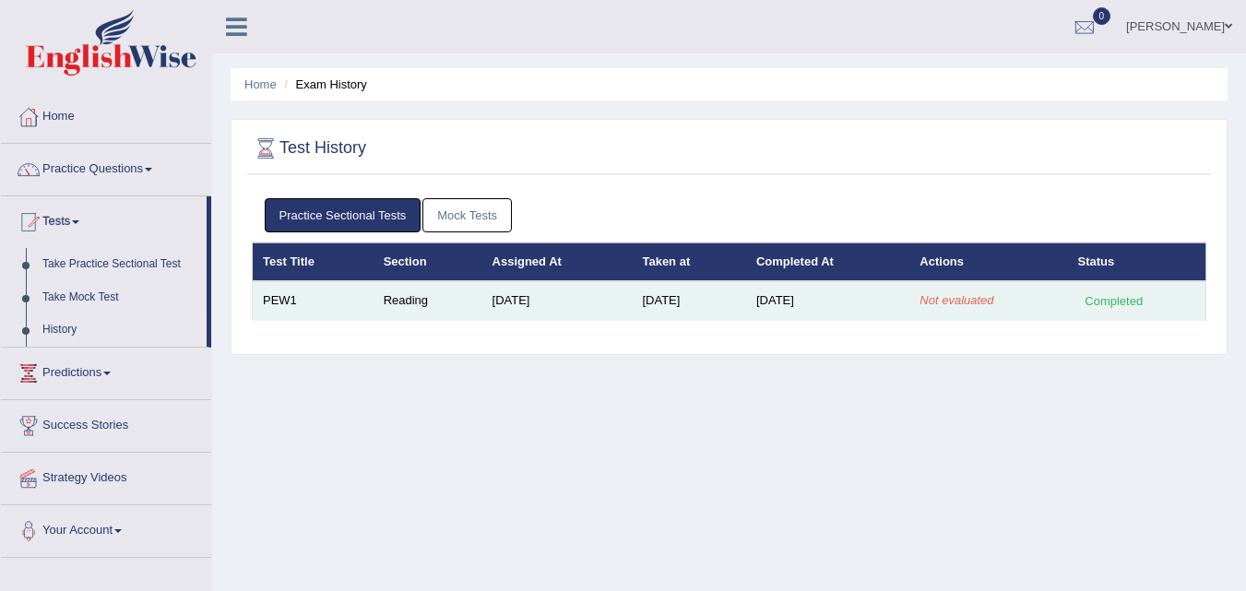
click at [958, 304] on em "Not evaluated" at bounding box center [957, 300] width 74 height 14
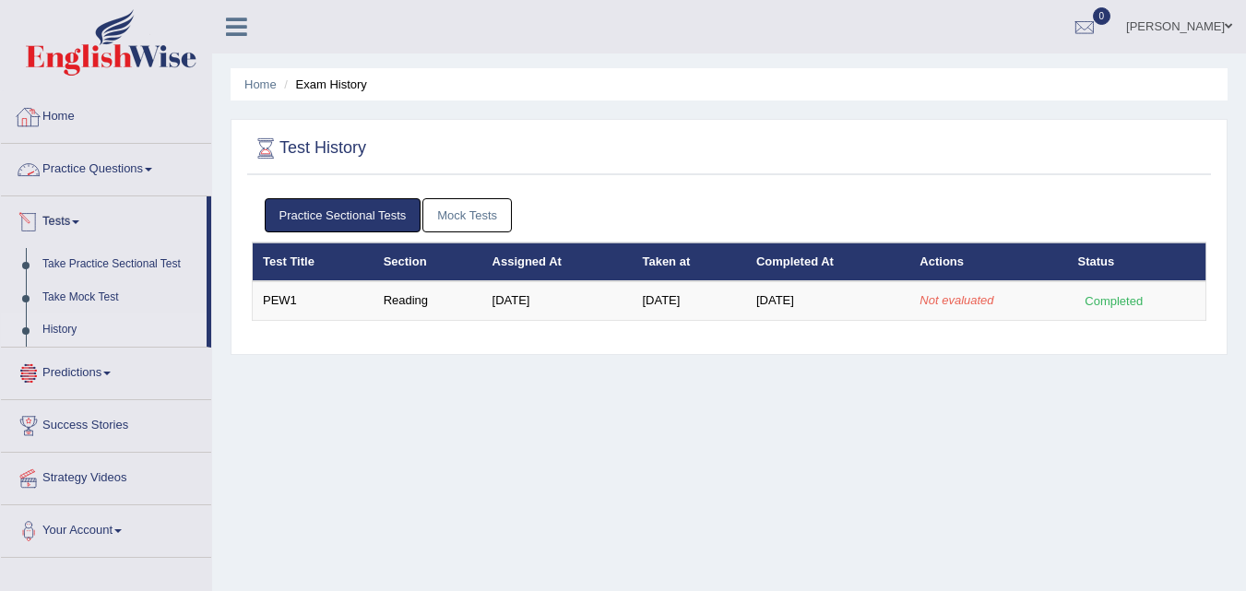
click at [49, 362] on link "Predictions" at bounding box center [106, 371] width 210 height 46
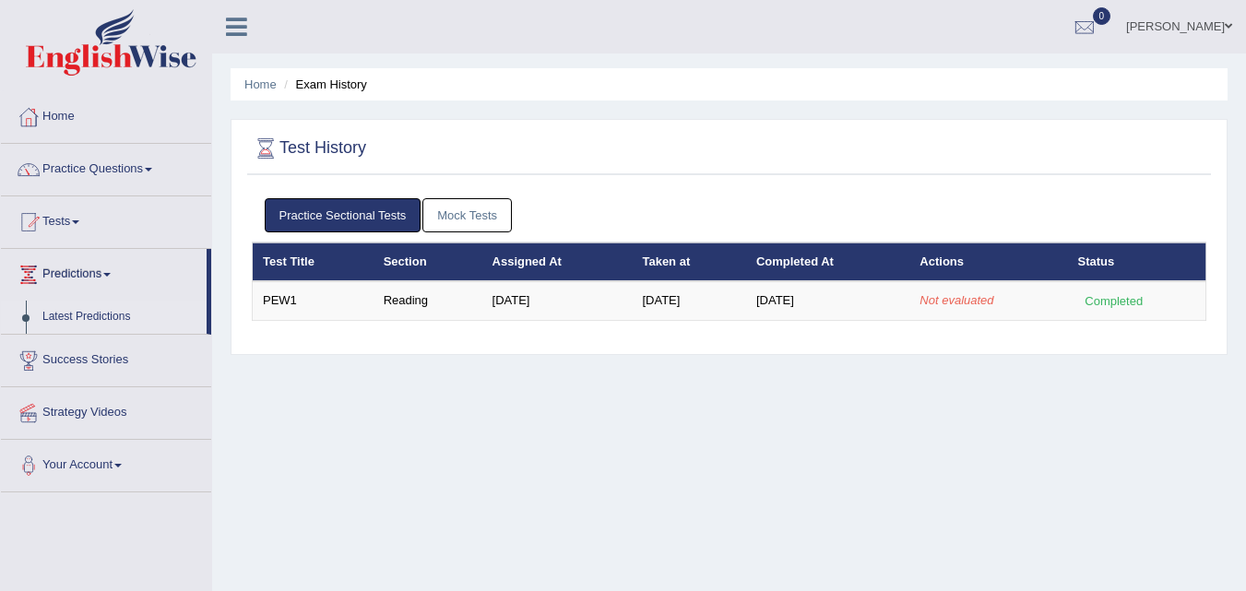
click at [66, 310] on link "Latest Predictions" at bounding box center [120, 317] width 173 height 33
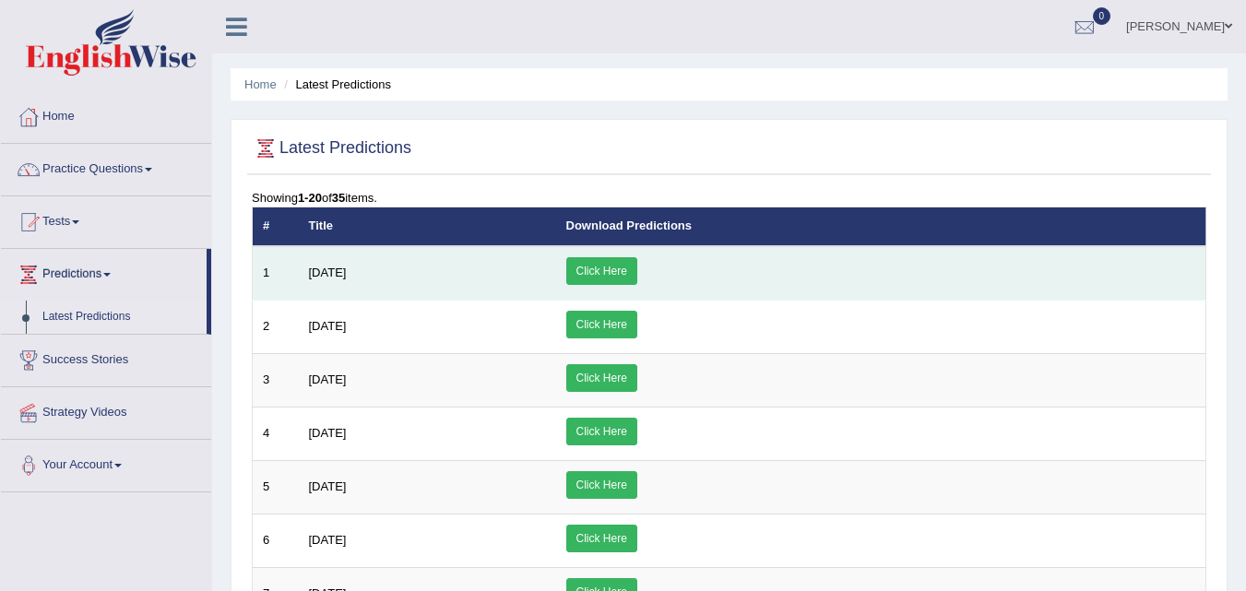
click at [638, 268] on link "Click Here" at bounding box center [601, 271] width 71 height 28
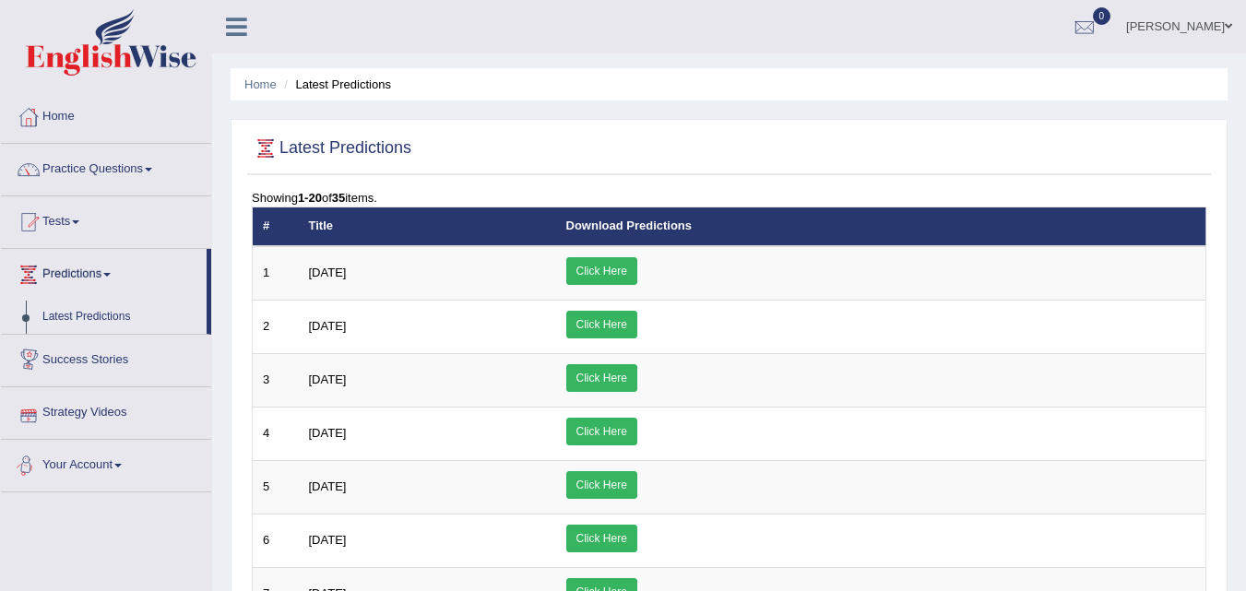
click at [101, 466] on link "Your Account" at bounding box center [106, 463] width 210 height 46
